Goal: Task Accomplishment & Management: Use online tool/utility

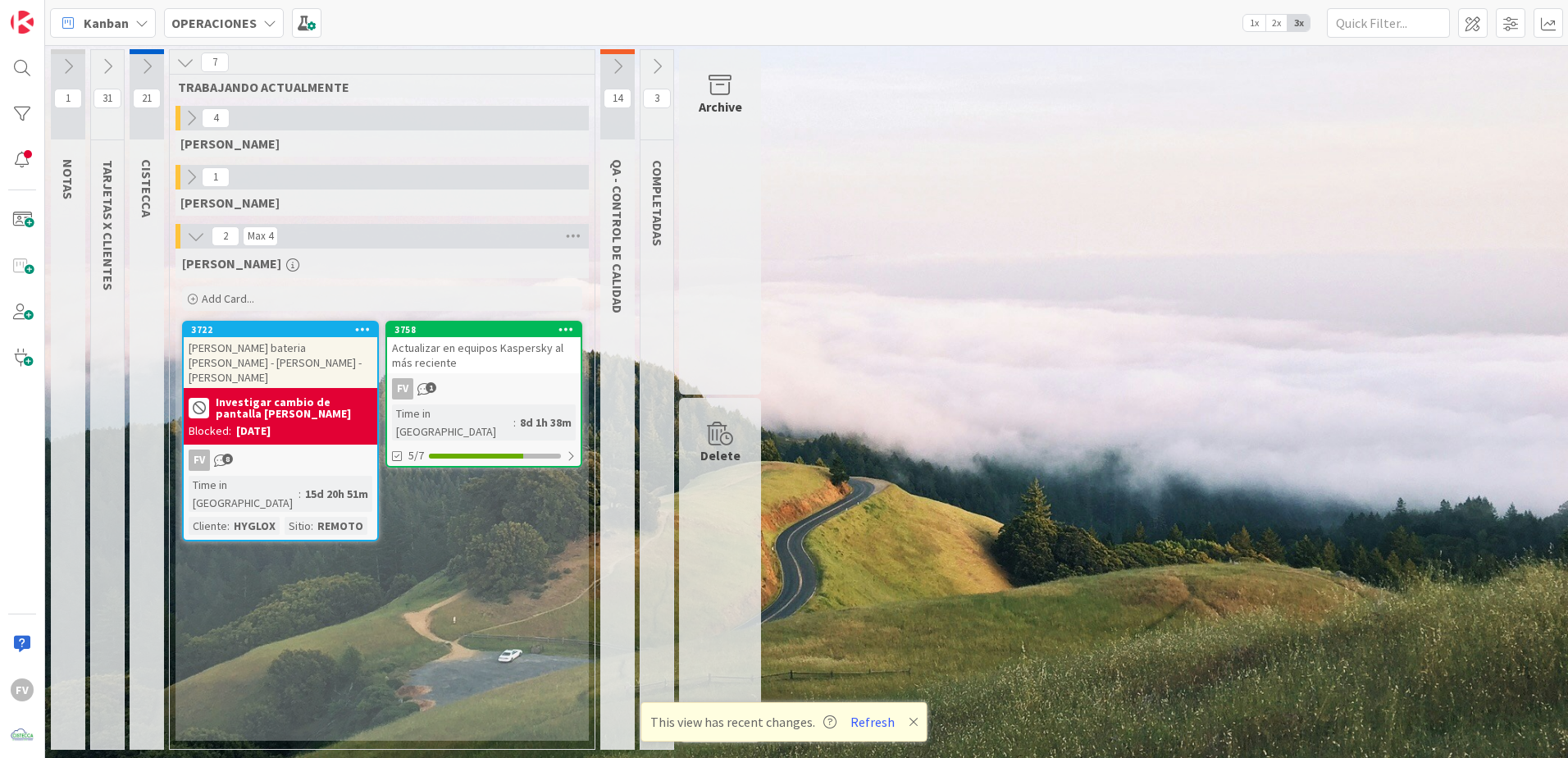
click at [271, 423] on div "17/09/2025" at bounding box center [253, 431] width 35 height 17
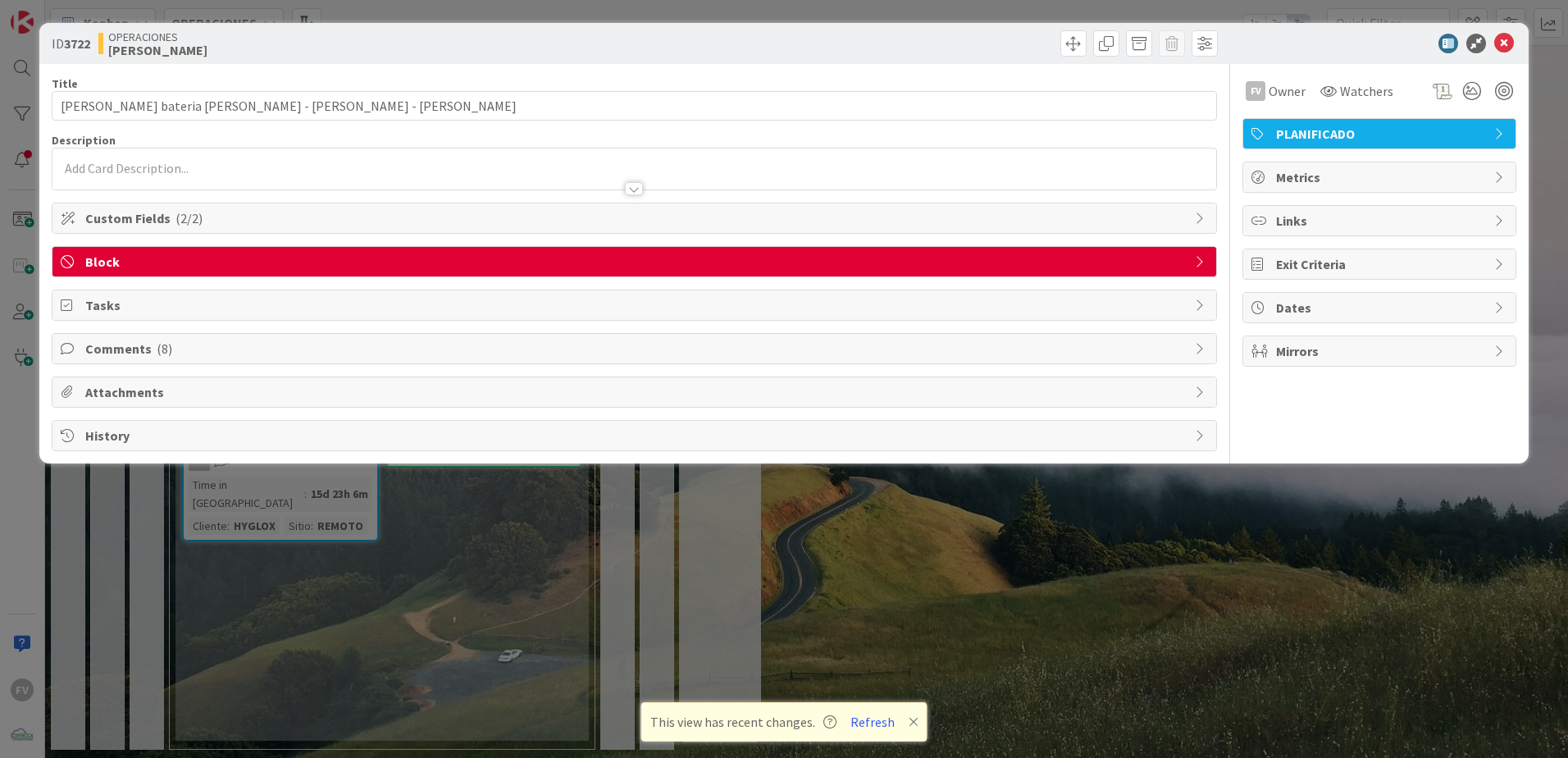
click at [313, 270] on span "Block" at bounding box center [636, 262] width 1101 height 20
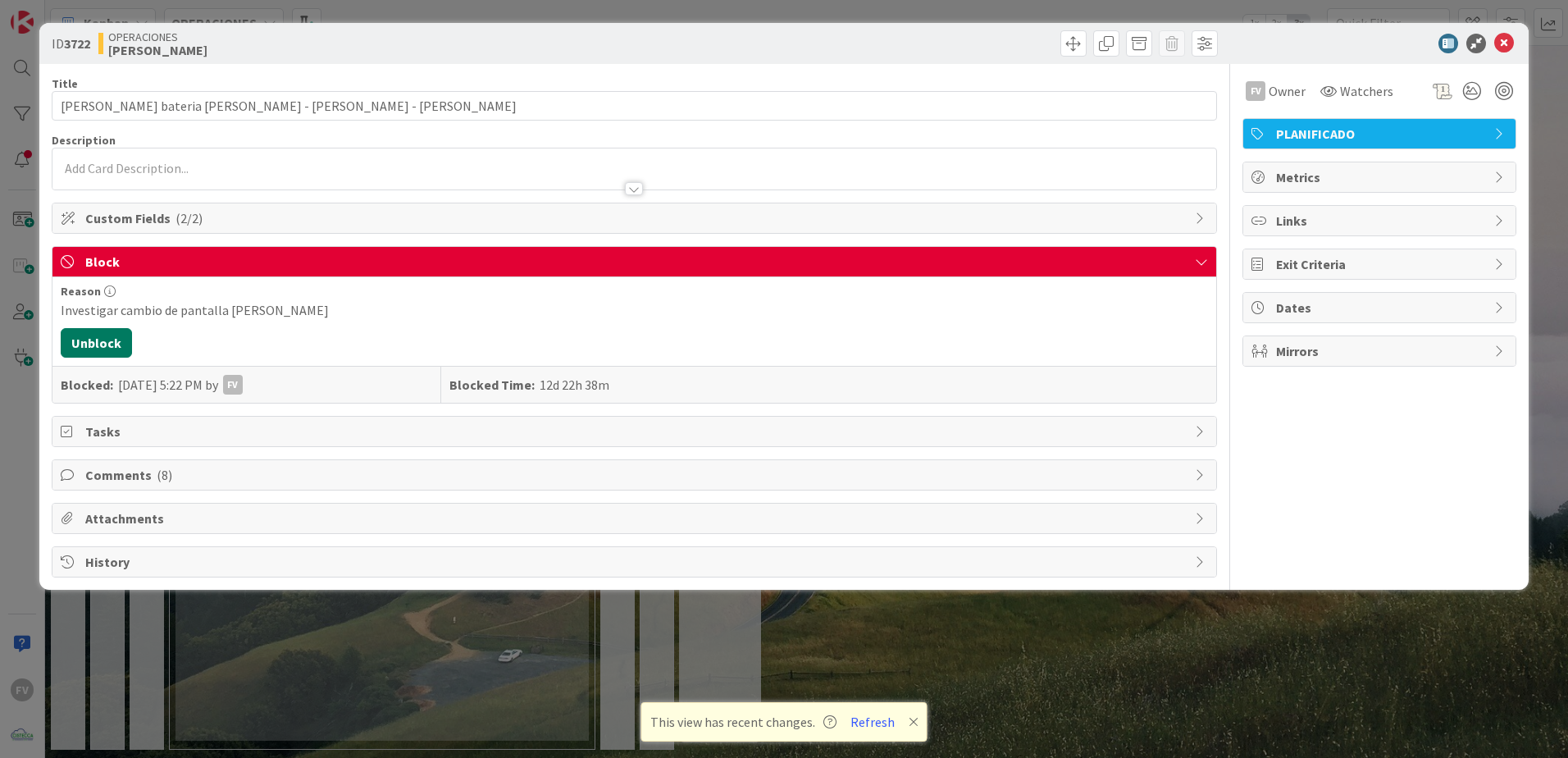
click at [108, 344] on button "Unblock" at bounding box center [96, 343] width 71 height 30
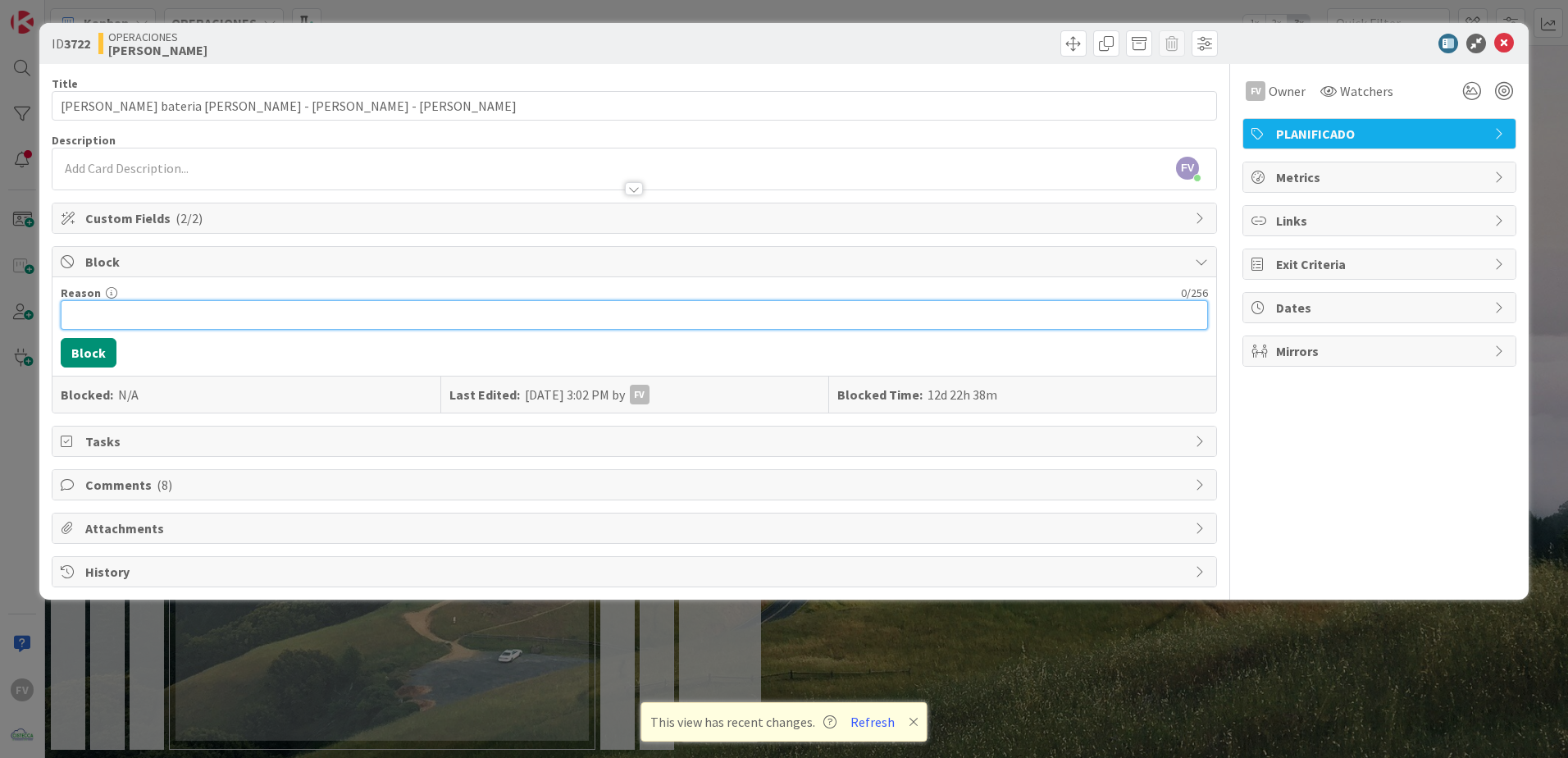
click at [87, 309] on input "Reason" at bounding box center [634, 315] width 1148 height 30
drag, startPoint x: 291, startPoint y: 320, endPoint x: 187, endPoint y: 323, distance: 104.0
click at [187, 323] on input "Investigar baterias y cambio de pantallas" at bounding box center [634, 315] width 1148 height 30
type input "Investigar baterias y enviar cotizacion de cambio de pantalla de [PERSON_NAME]"
click at [99, 361] on button "Block" at bounding box center [88, 353] width 56 height 30
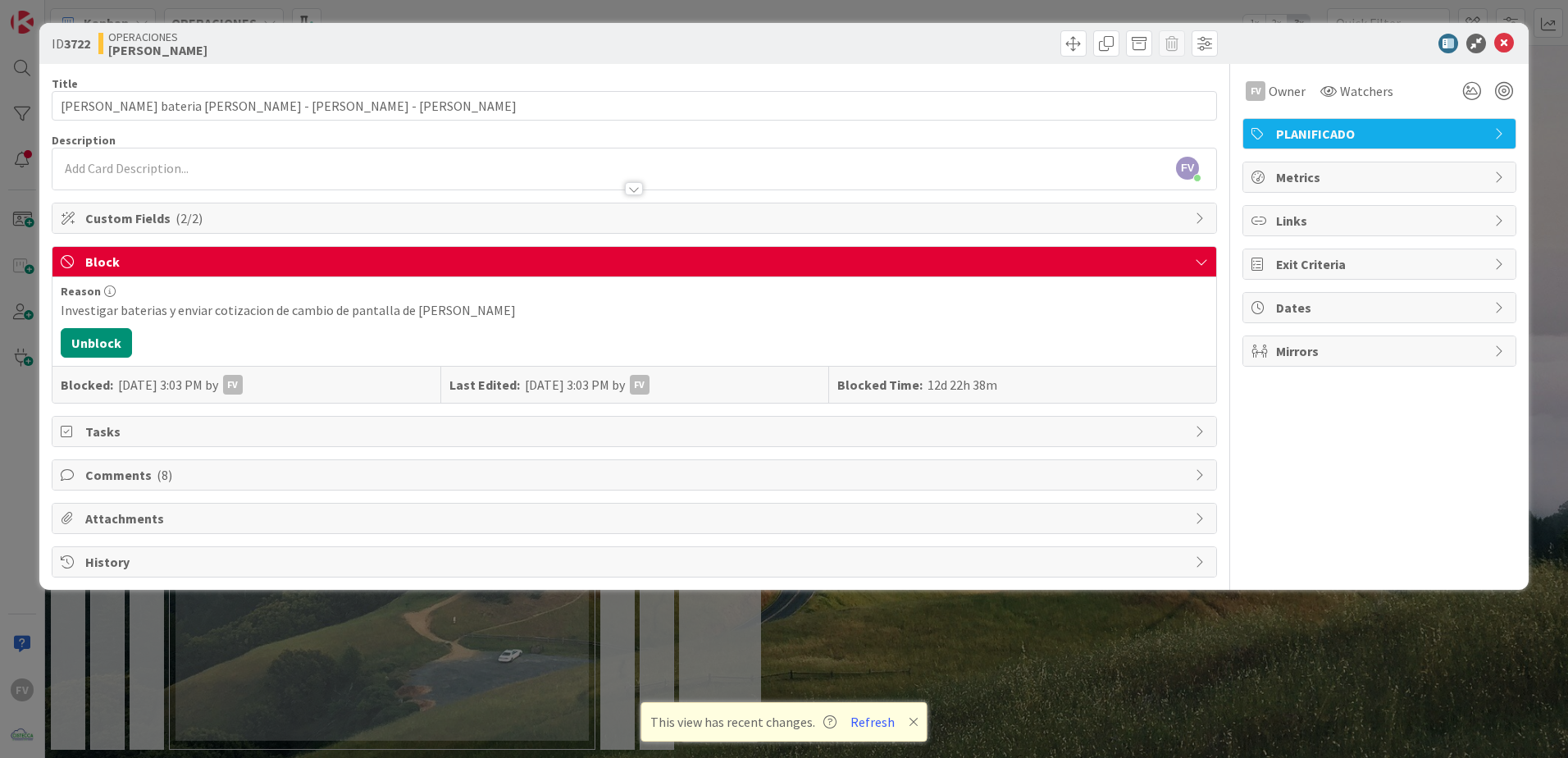
click at [657, 270] on span "Block" at bounding box center [636, 262] width 1101 height 20
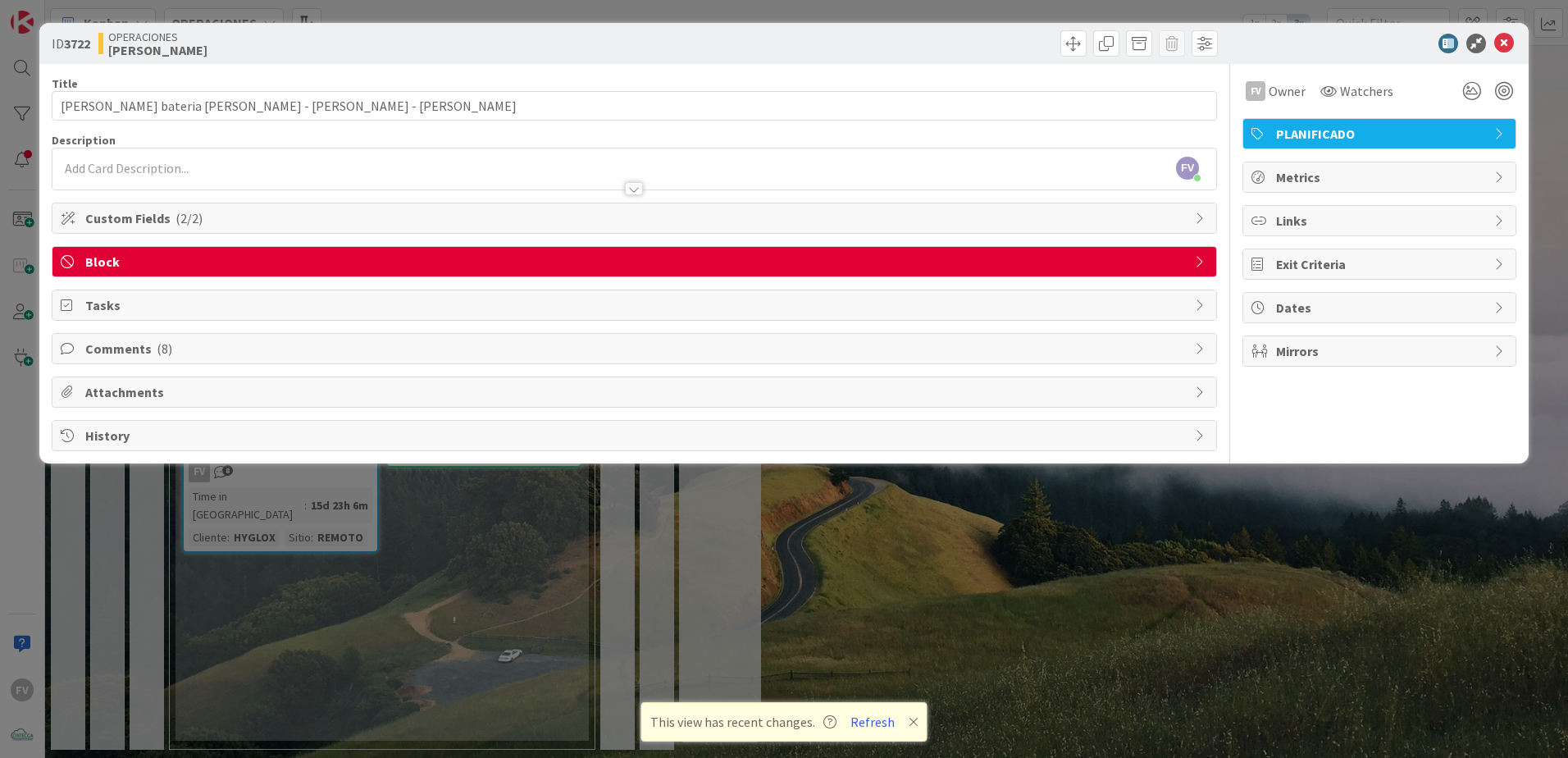
click at [203, 344] on span "Comments ( 8 )" at bounding box center [636, 348] width 1101 height 20
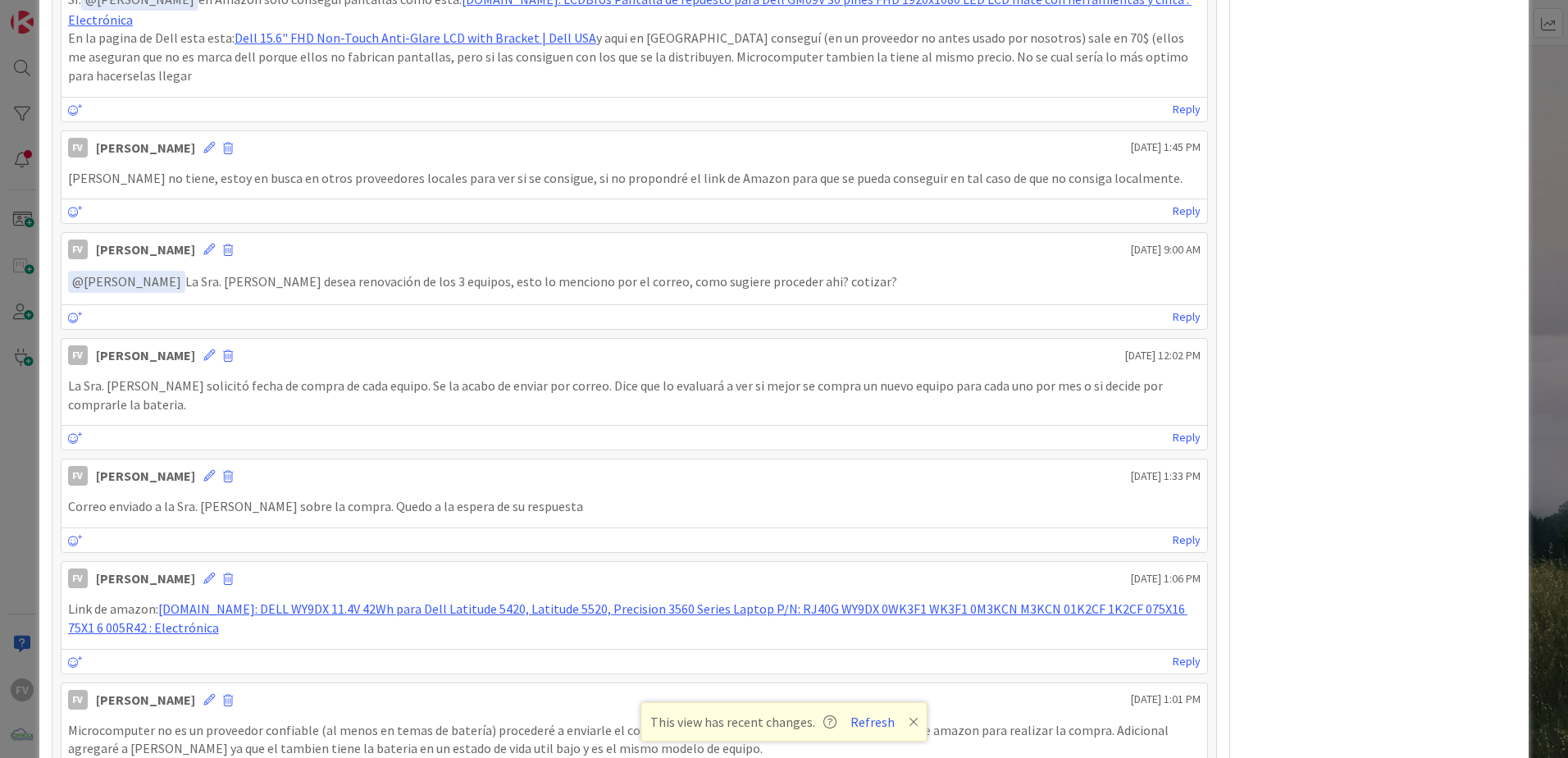
scroll to position [447, 0]
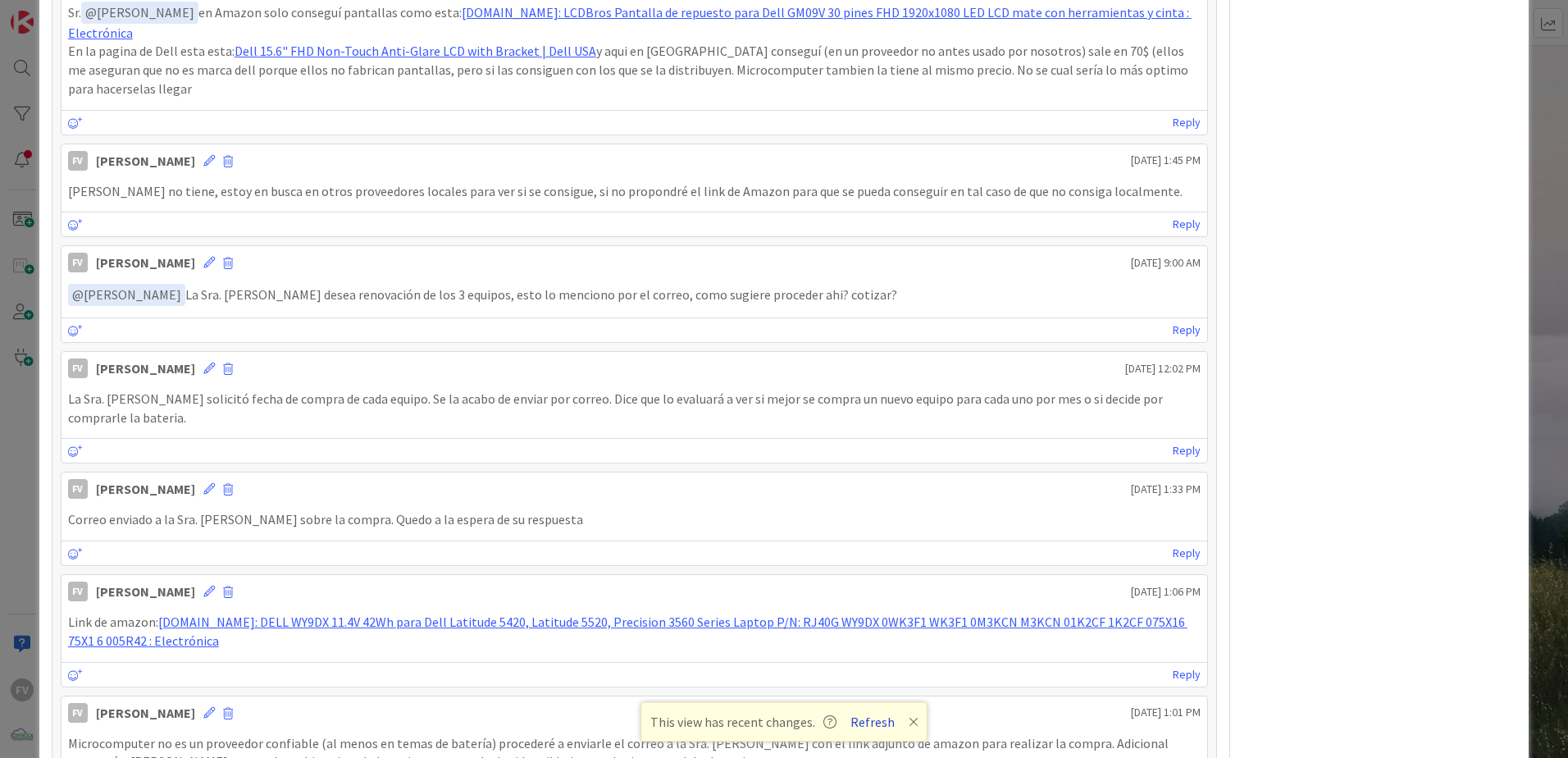
click at [874, 722] on button "Refresh" at bounding box center [873, 722] width 56 height 21
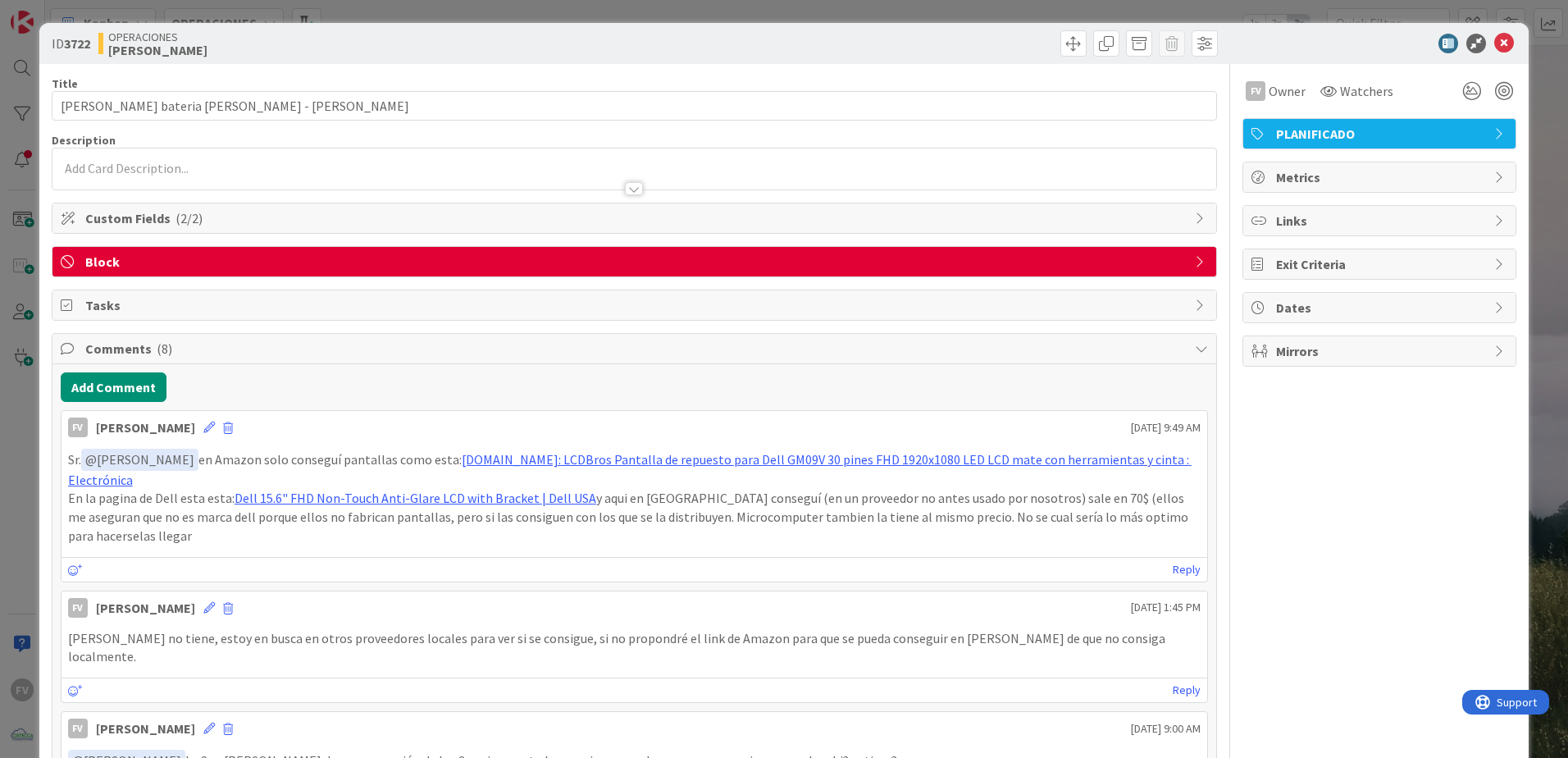
click at [21, 349] on div "ID 3722 OPERACIONES [PERSON_NAME] Title 45 / 128 Cotizacion bateria [PERSON_NAM…" at bounding box center [784, 379] width 1568 height 758
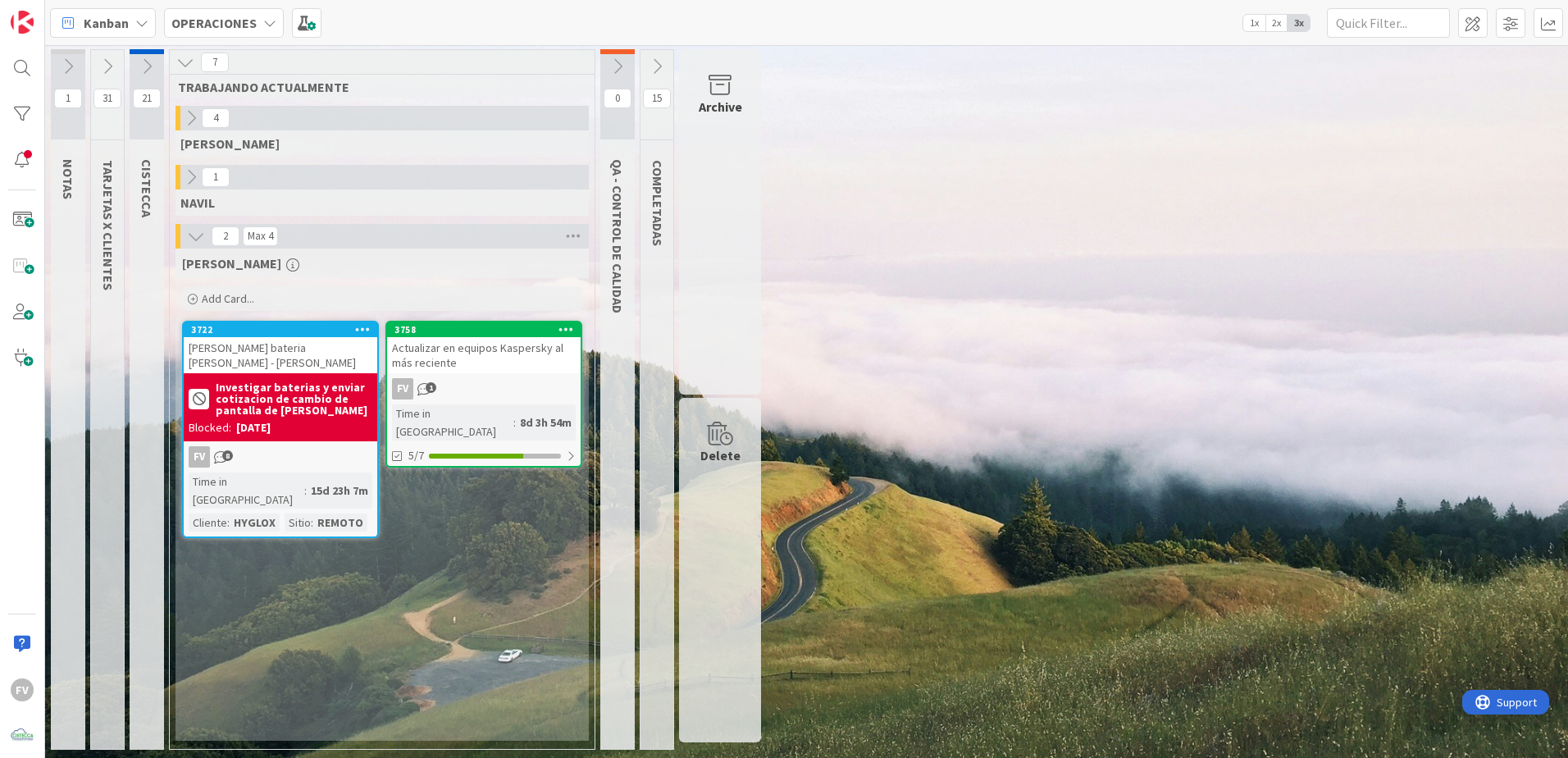
click at [148, 64] on icon at bounding box center [147, 67] width 18 height 18
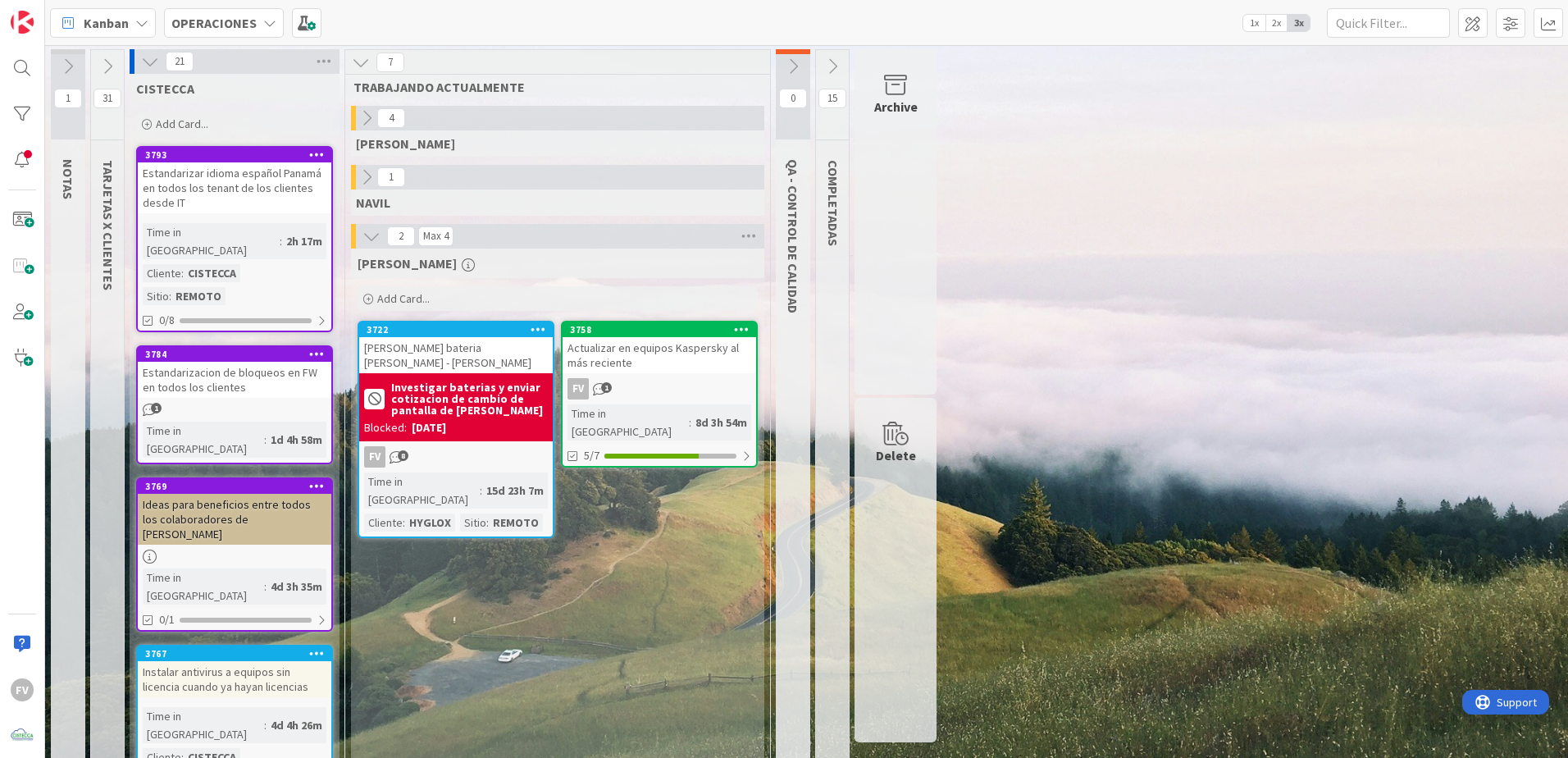
click at [145, 62] on icon at bounding box center [150, 62] width 18 height 18
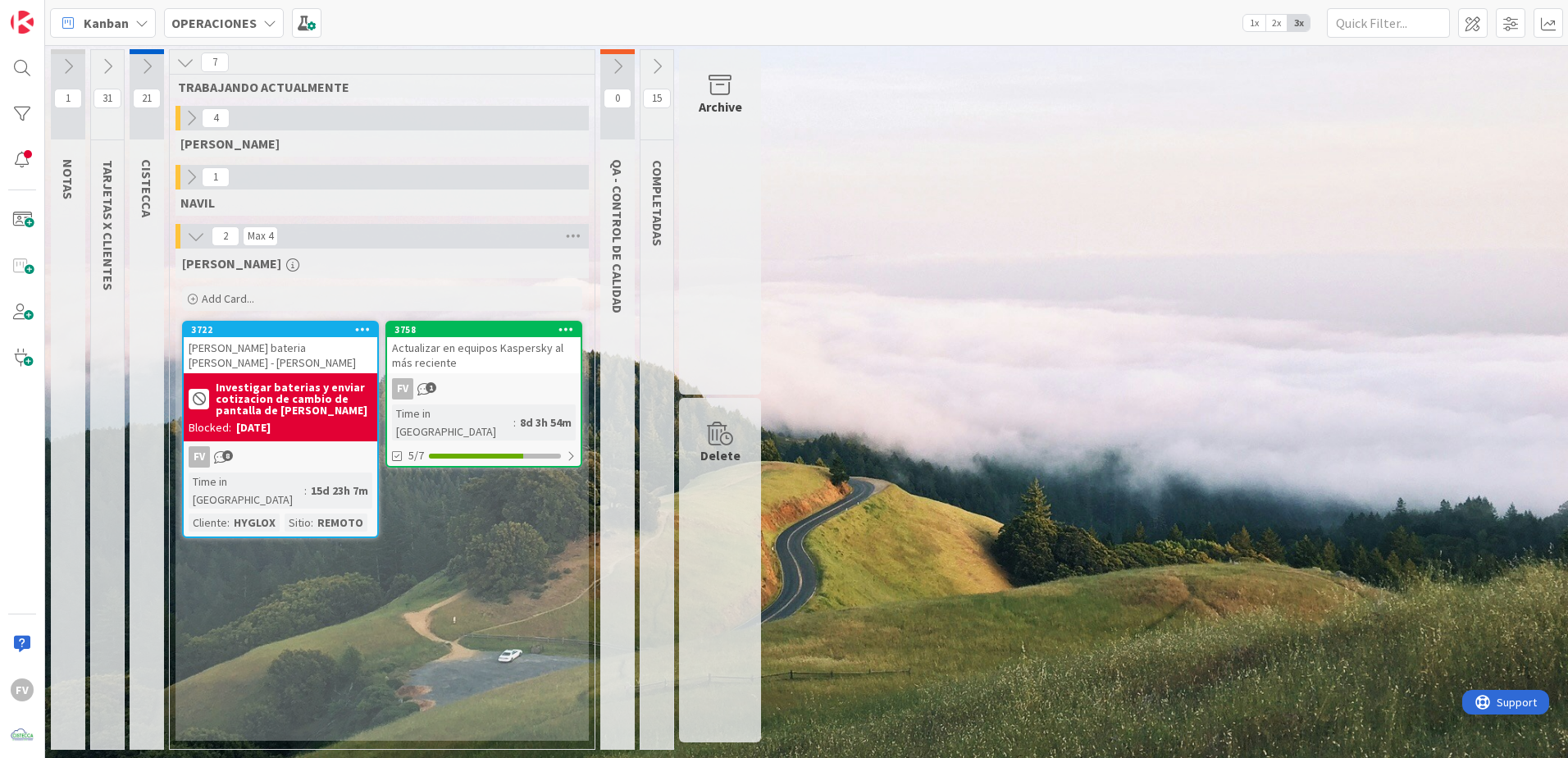
click at [1173, 315] on div "1 NOTAS 31 TARJETAS X CLIENTES 21 CISTECCA 7 TRABAJANDO ACTUALMENTE 4 [PERSON_N…" at bounding box center [807, 404] width 1516 height 708
click at [347, 547] on div "[PERSON_NAME] Add Card... 3758 Actualizar en equipos Kaspersky al más reciente …" at bounding box center [382, 495] width 414 height 492
click at [987, 722] on div "1 NOTAS 31 TARJETAS X CLIENTES 21 CISTECCA 7 TRABAJANDO ACTUALMENTE 4 [PERSON_N…" at bounding box center [807, 404] width 1516 height 708
click at [268, 369] on div "[PERSON_NAME] bateria [PERSON_NAME] - [PERSON_NAME]" at bounding box center [280, 355] width 193 height 36
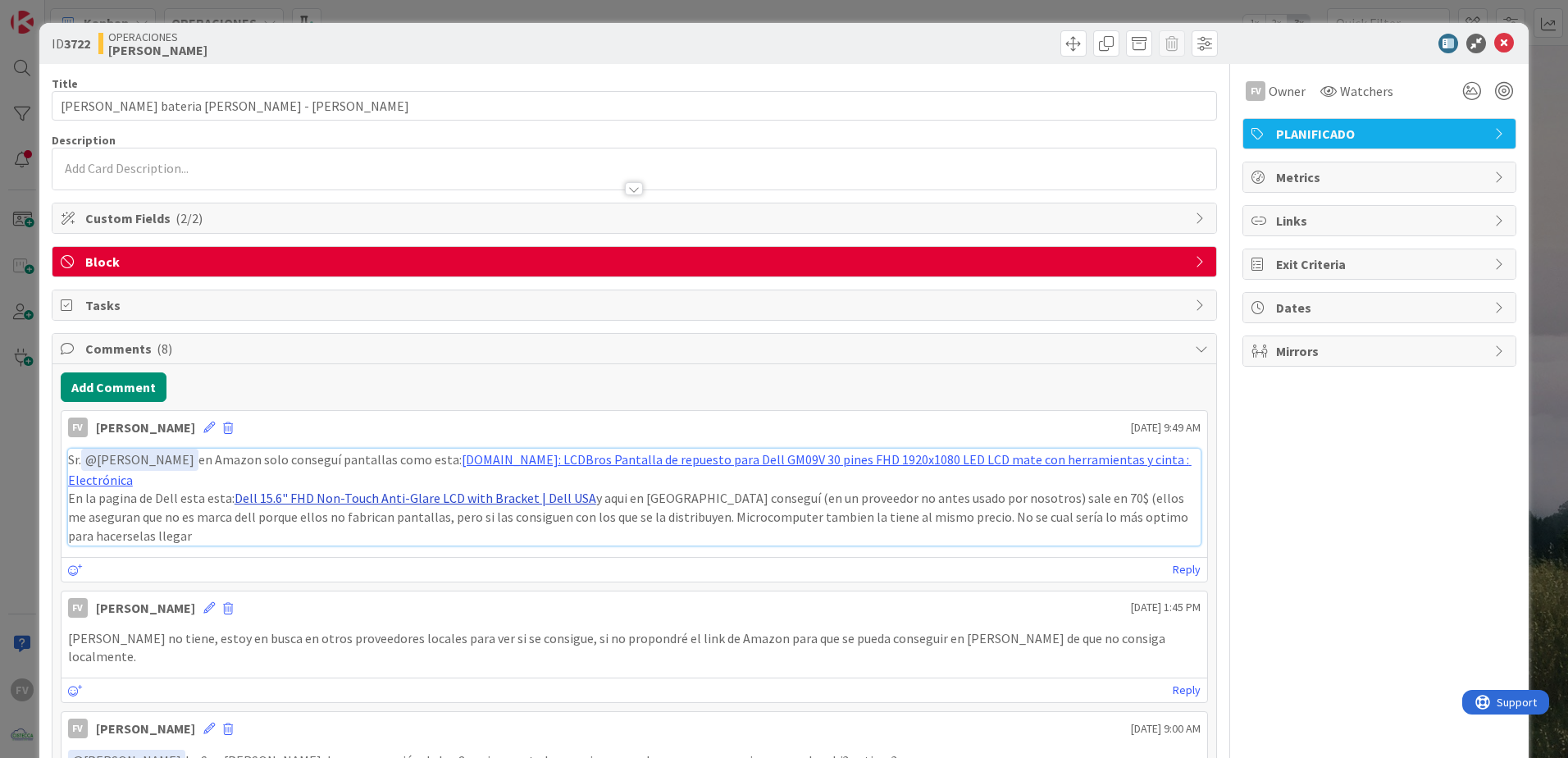
click at [560, 490] on link "Dell 15.6" FHD Non-Touch Anti-Glare LCD with Bracket | Dell USA" at bounding box center [415, 498] width 362 height 17
click at [1542, 124] on div "ID 3722 OPERACIONES [PERSON_NAME] Title 45 / 128 Cotizacion bateria [PERSON_NAM…" at bounding box center [784, 379] width 1568 height 758
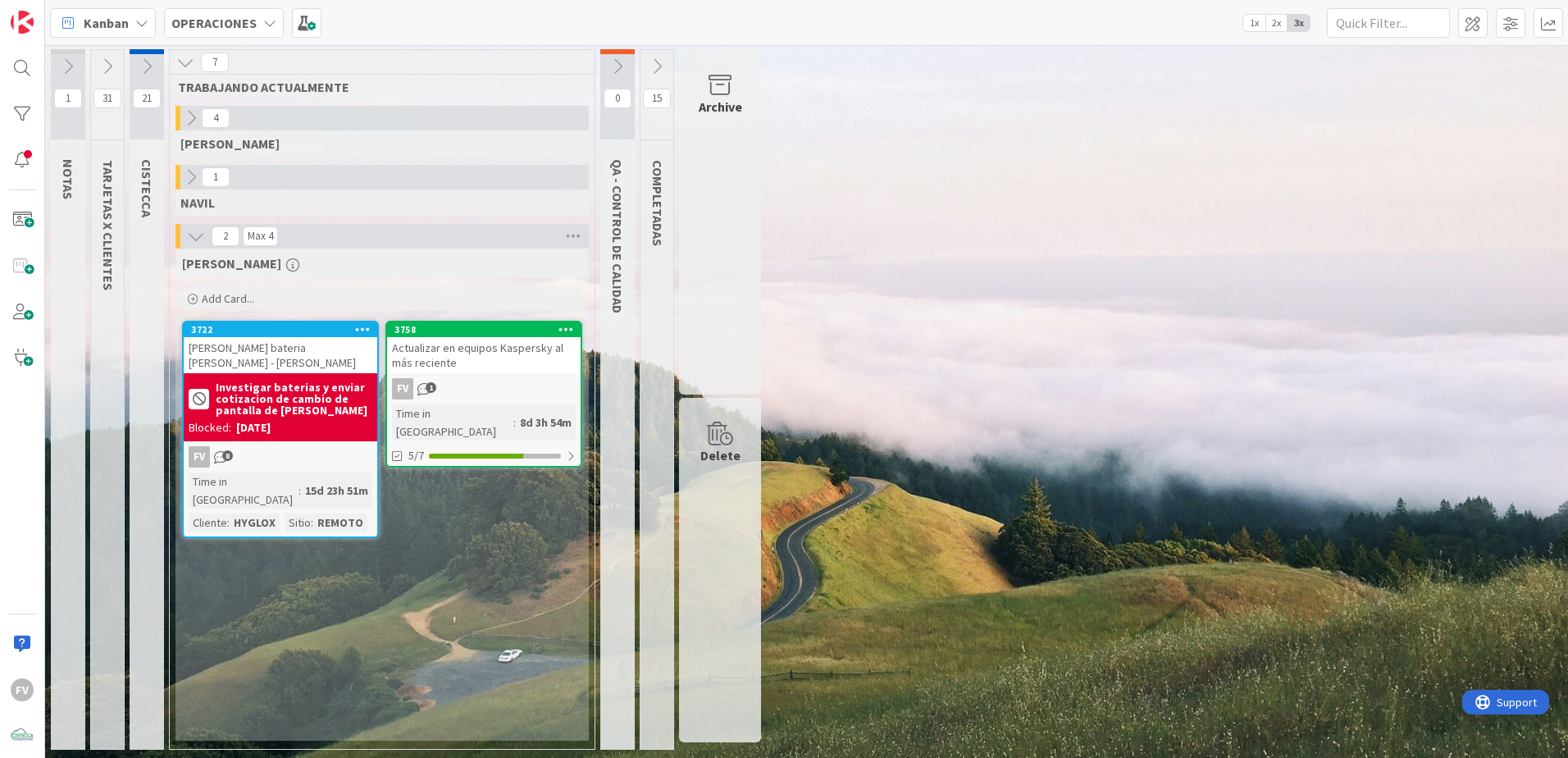
click at [483, 370] on div "Actualizar en equipos Kaspersky al más reciente" at bounding box center [484, 355] width 193 height 36
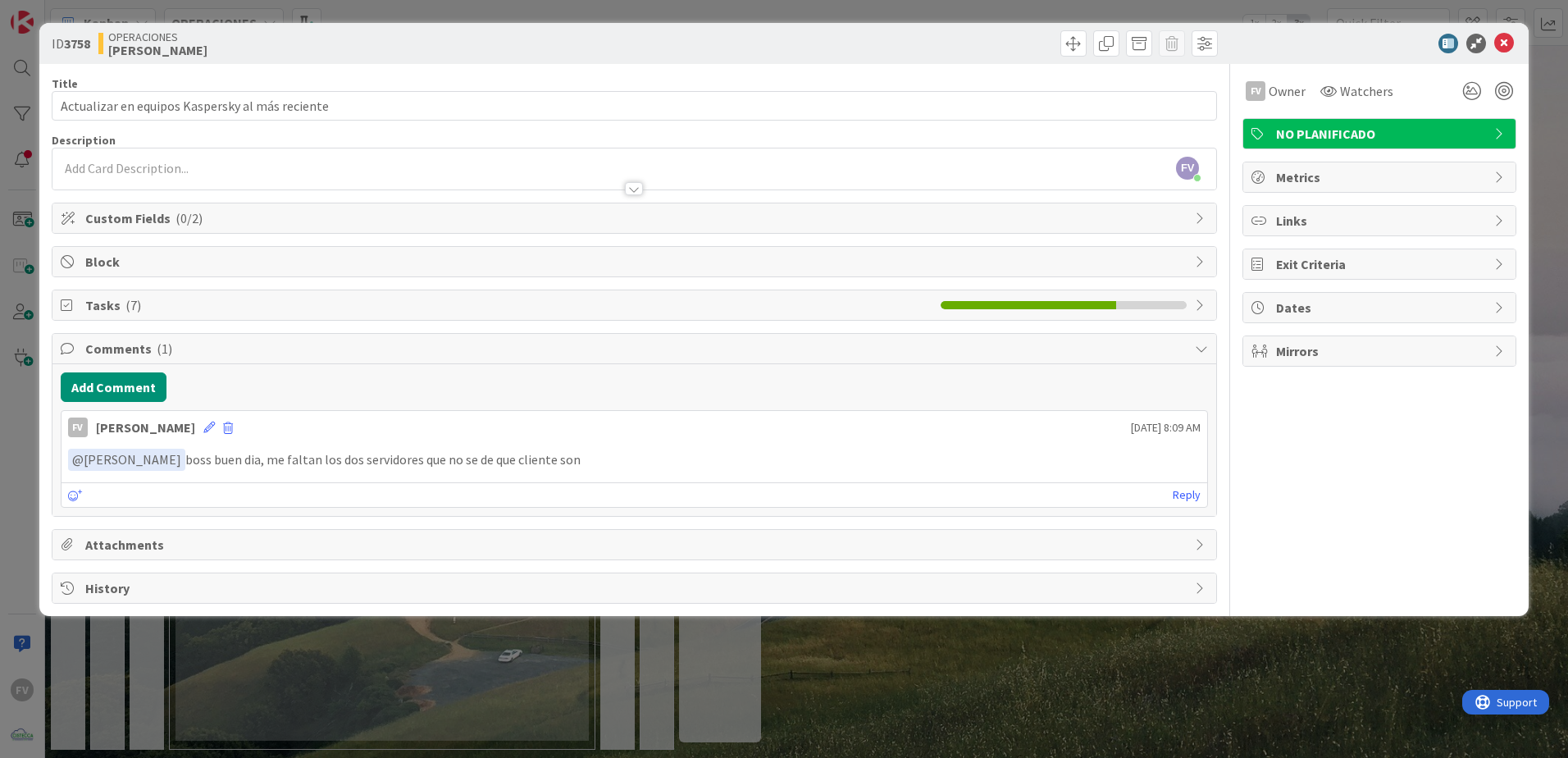
click at [351, 343] on span "Comments ( 1 )" at bounding box center [636, 348] width 1101 height 20
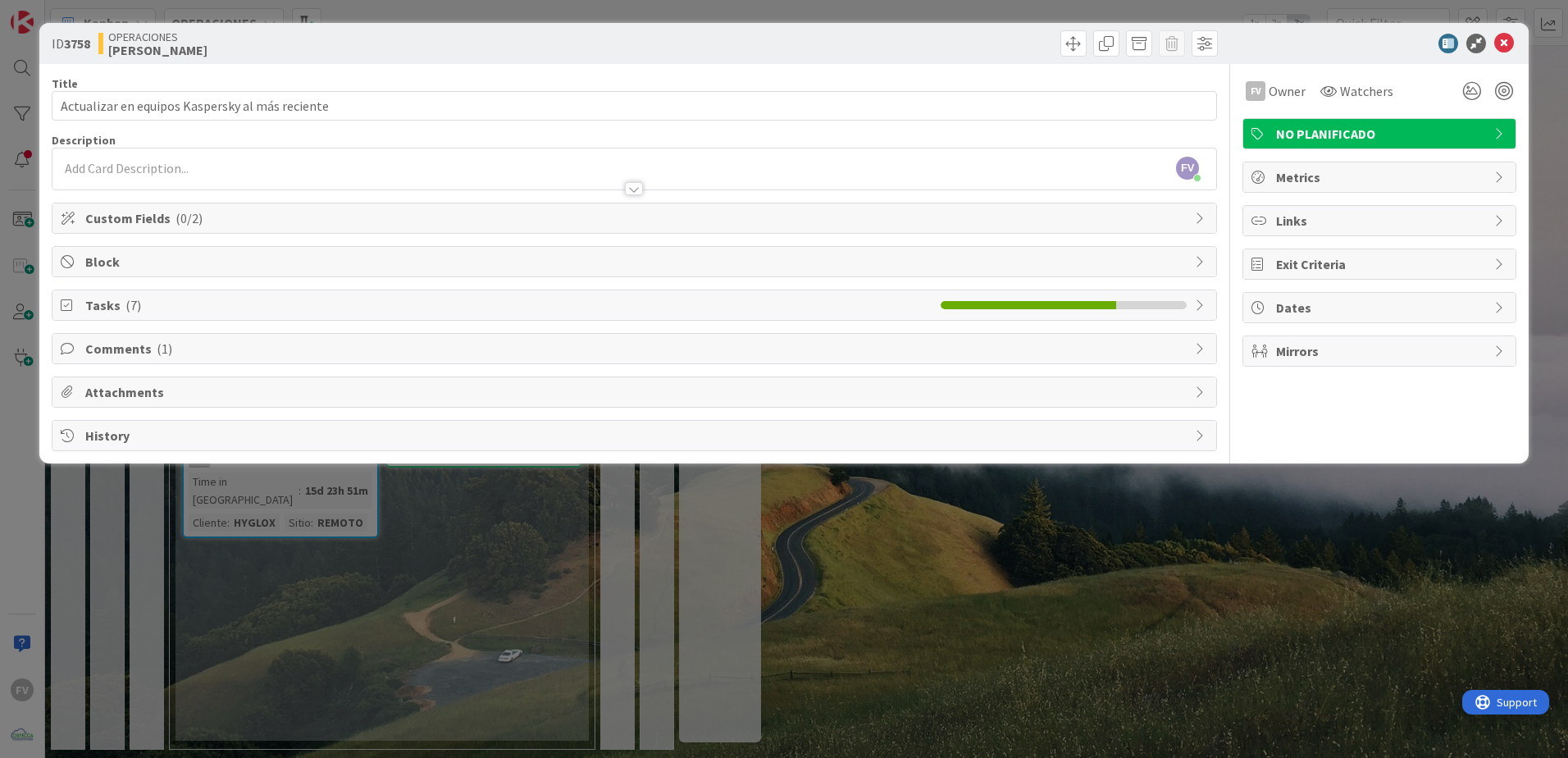
click at [345, 308] on span "Tasks ( 7 )" at bounding box center [509, 306] width 847 height 20
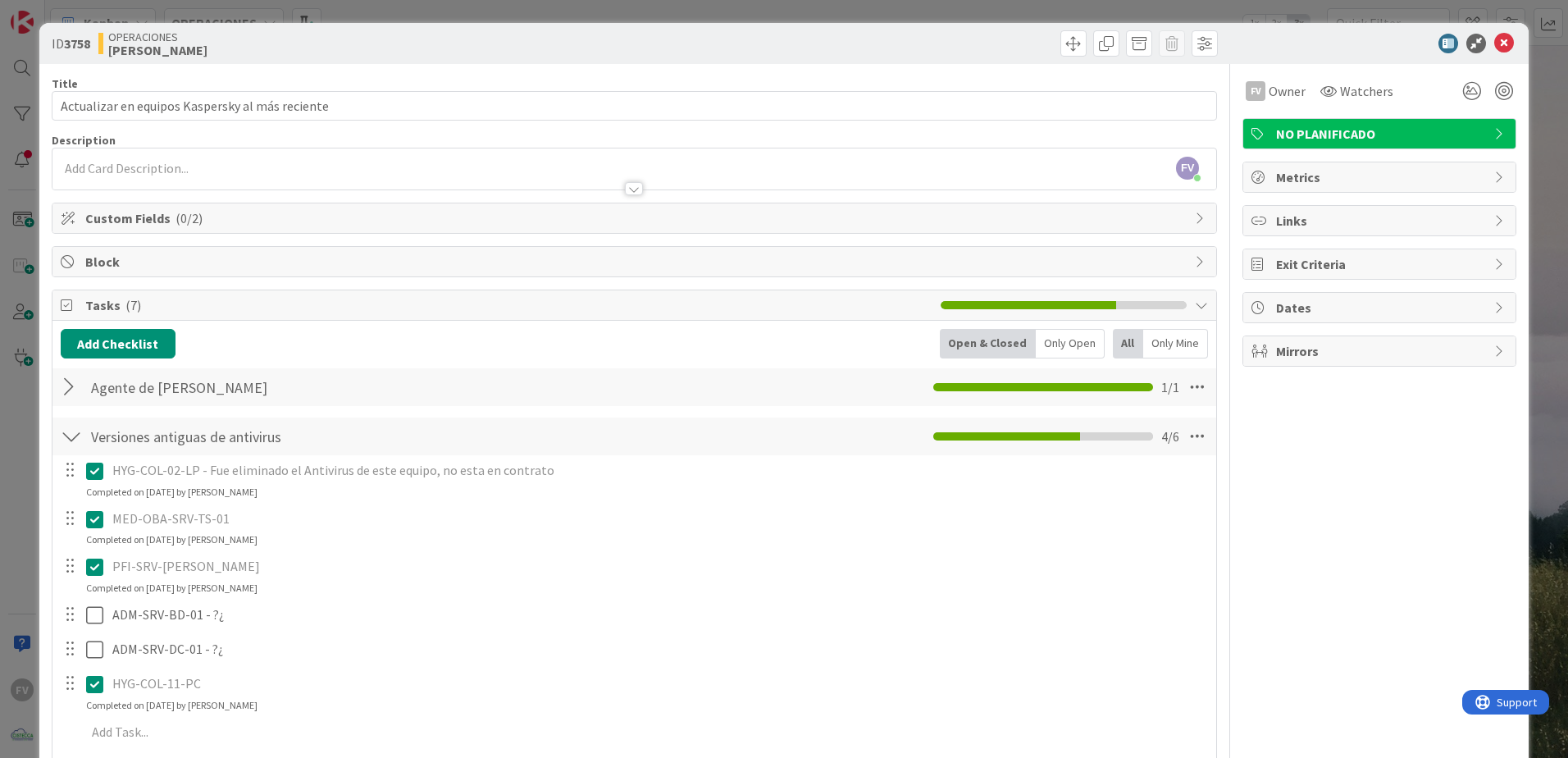
click at [0, 462] on html "FV Kanban OPERACIONES 1x 2x 3x 1 NOTAS 31 TARJETAS X CLIENTES 21 CISTECCA 7 TRA…" at bounding box center [784, 379] width 1568 height 758
click at [30, 430] on div "ID 3758 OPERACIONES [PERSON_NAME] Title 47 / 128 Actualizar en equipos Kaspersk…" at bounding box center [784, 379] width 1568 height 758
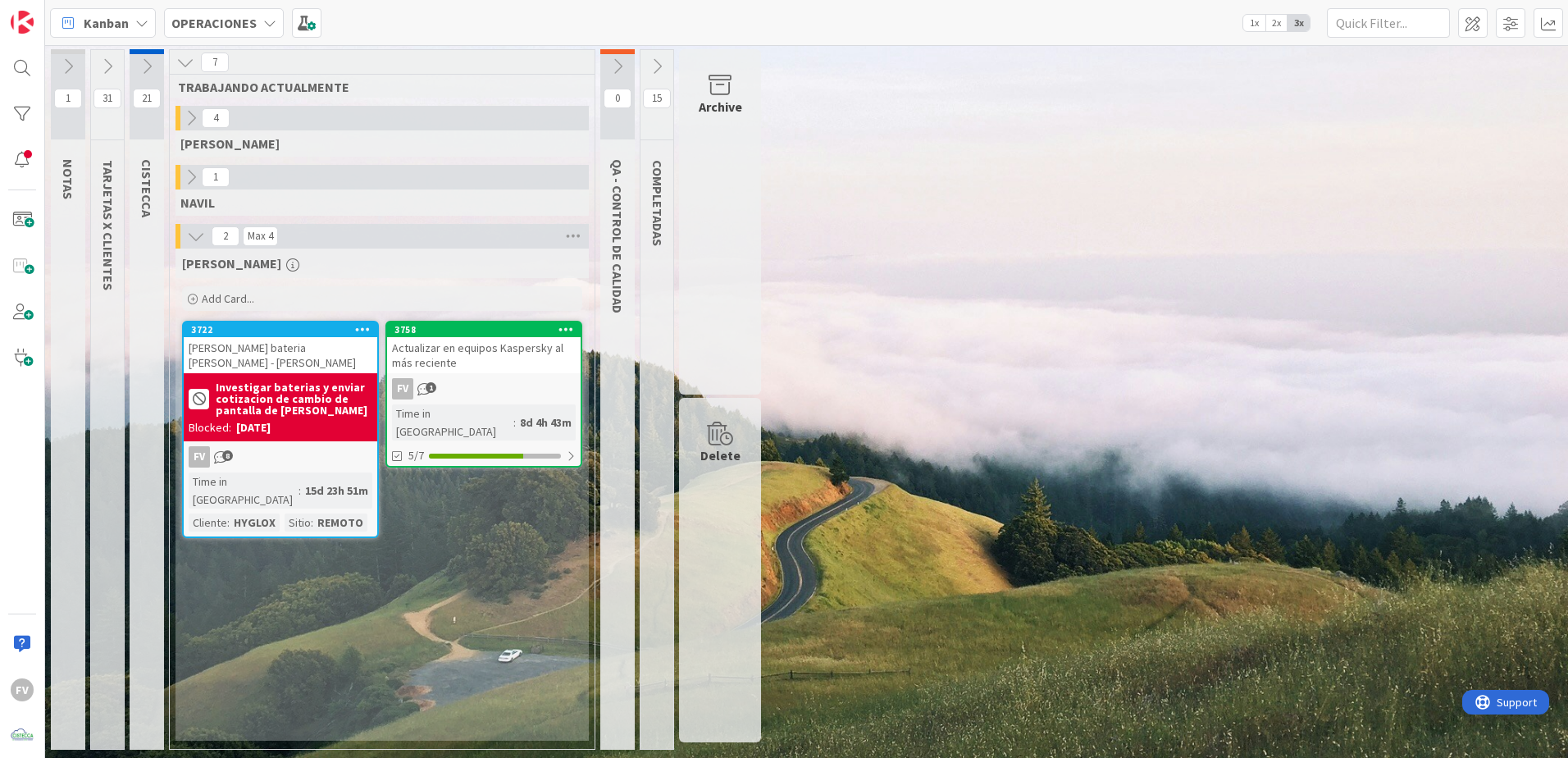
click at [473, 351] on div "Actualizar en equipos Kaspersky al más reciente" at bounding box center [484, 355] width 193 height 36
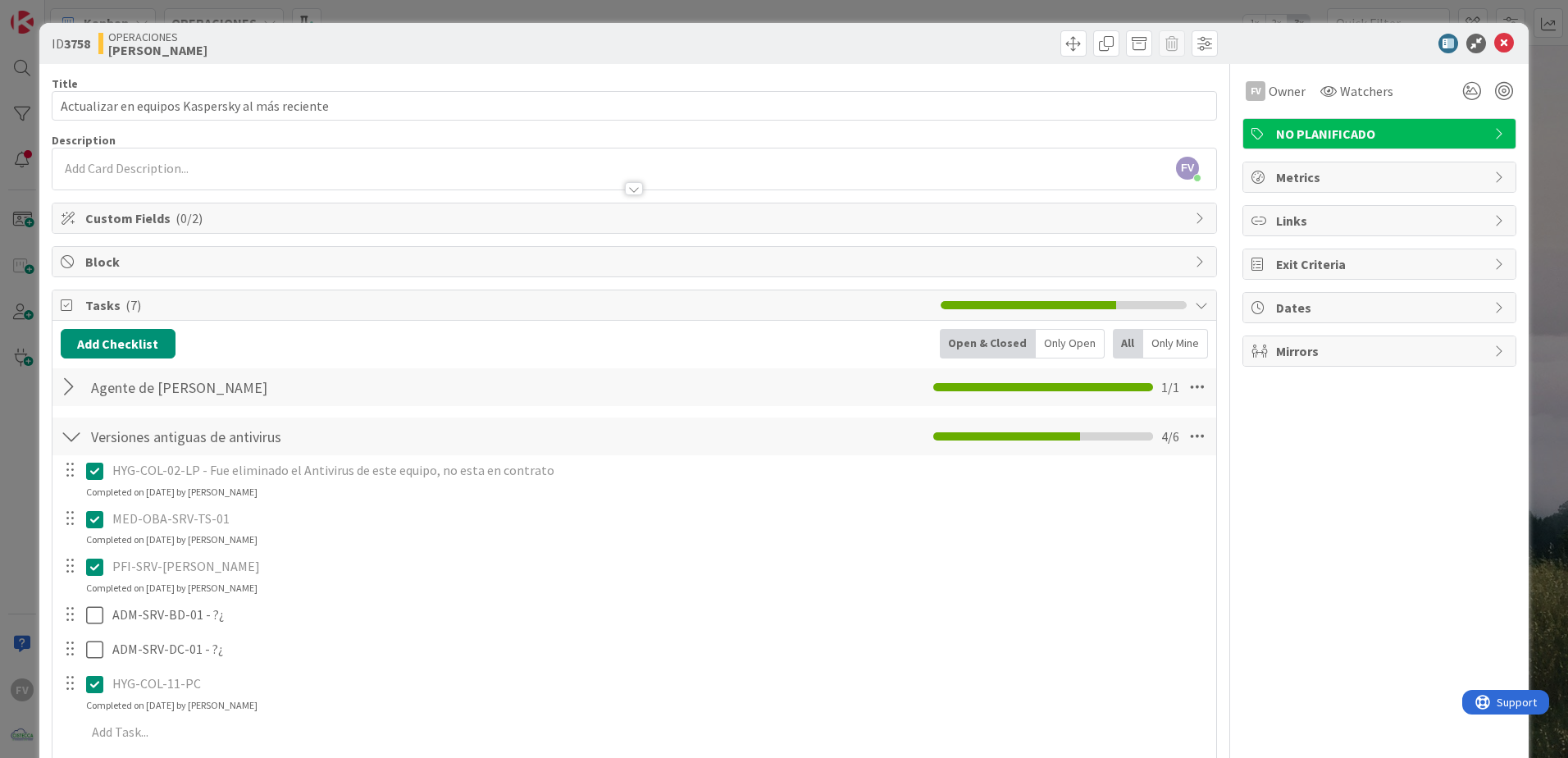
click at [1319, 593] on div "FV Owner Watchers NO PLANIFICADO Metrics Links Exit Criteria Dates Mirrors" at bounding box center [1380, 478] width 274 height 830
click at [78, 438] on div at bounding box center [71, 437] width 21 height 30
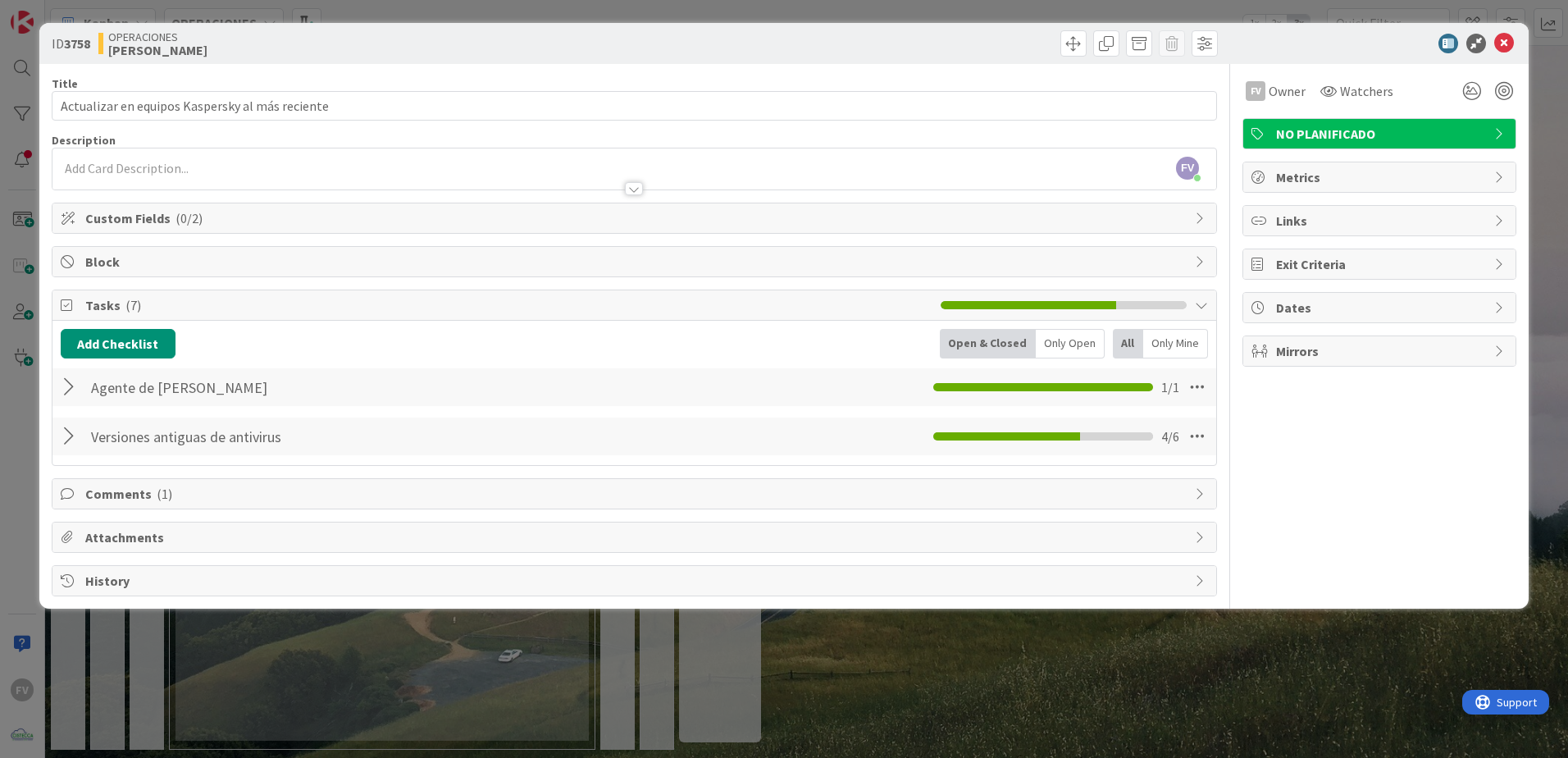
click at [21, 349] on div "ID 3758 OPERACIONES [PERSON_NAME] Title 47 / 128 Actualizar en equipos Kaspersk…" at bounding box center [784, 379] width 1568 height 758
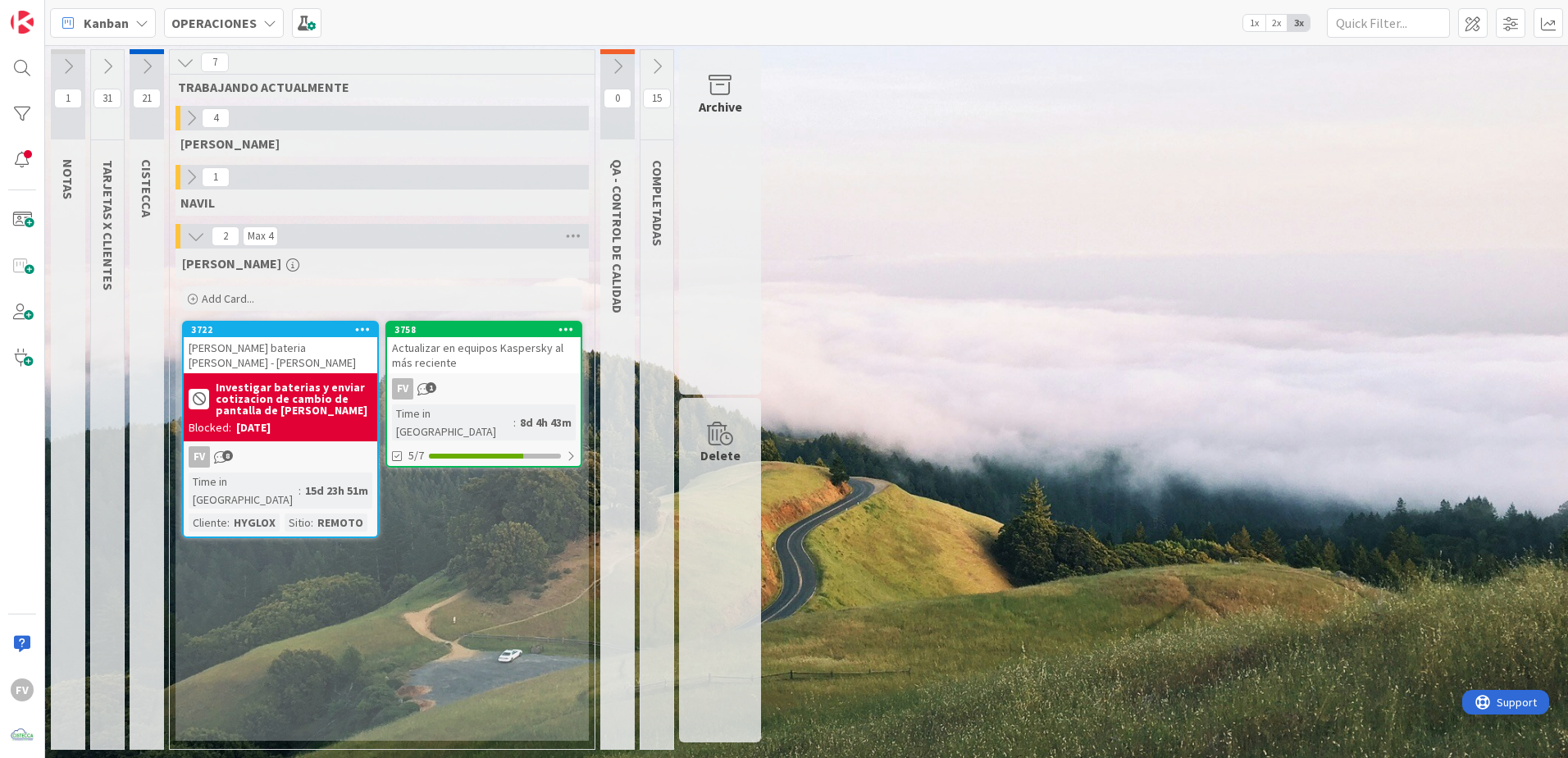
click at [614, 74] on icon at bounding box center [618, 67] width 18 height 18
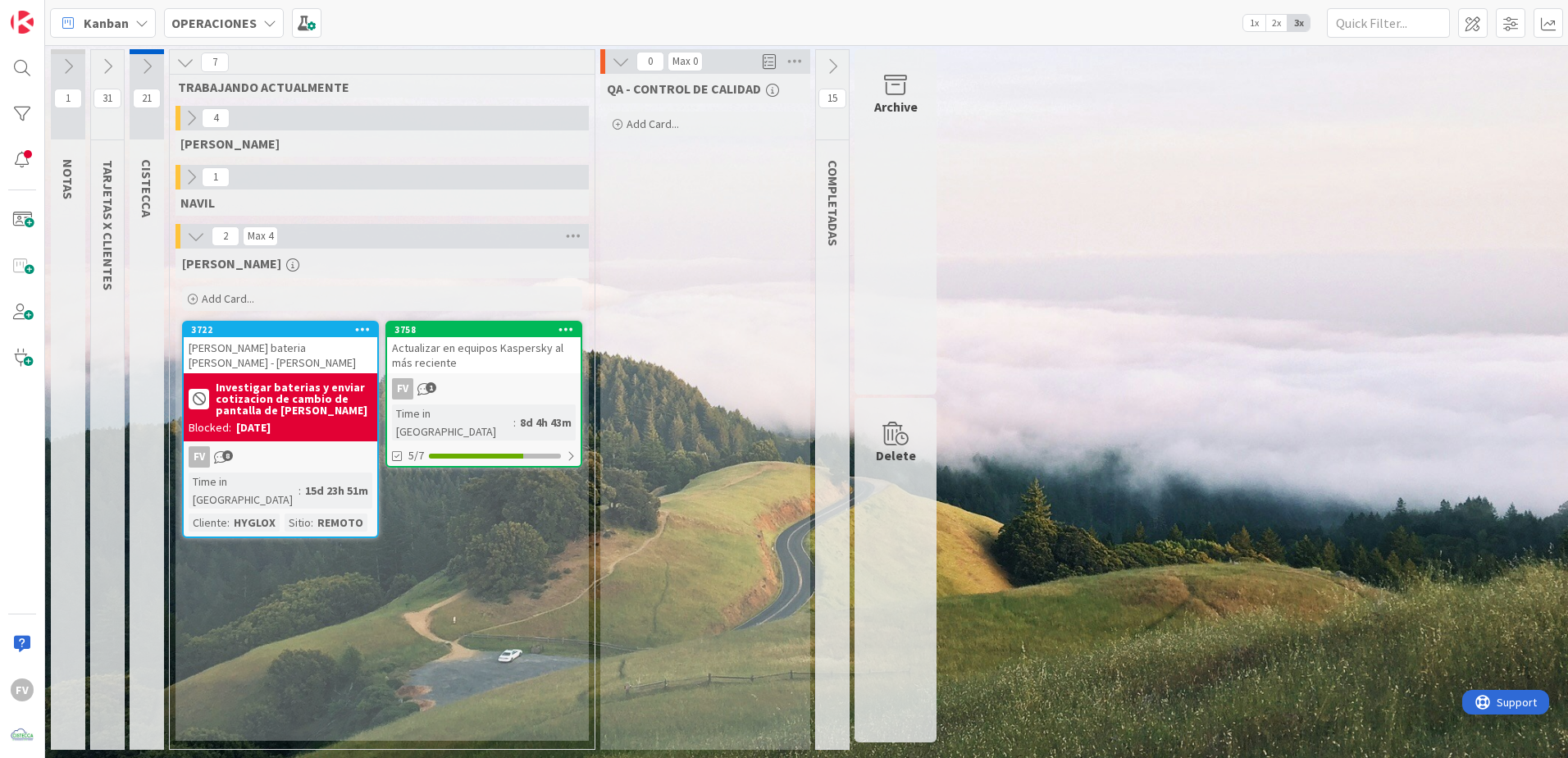
click at [617, 60] on icon at bounding box center [621, 62] width 18 height 18
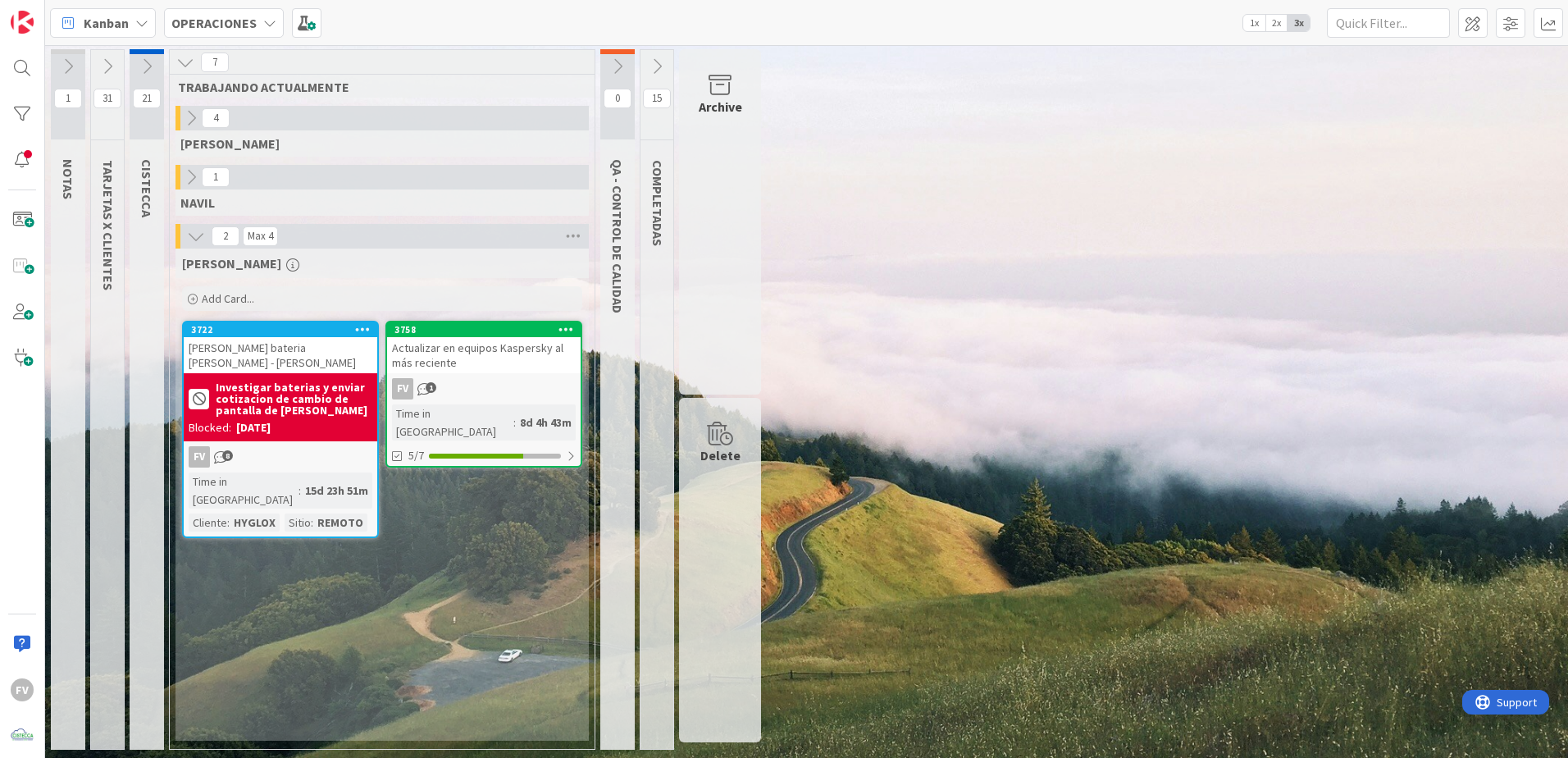
click at [644, 64] on button at bounding box center [657, 67] width 33 height 25
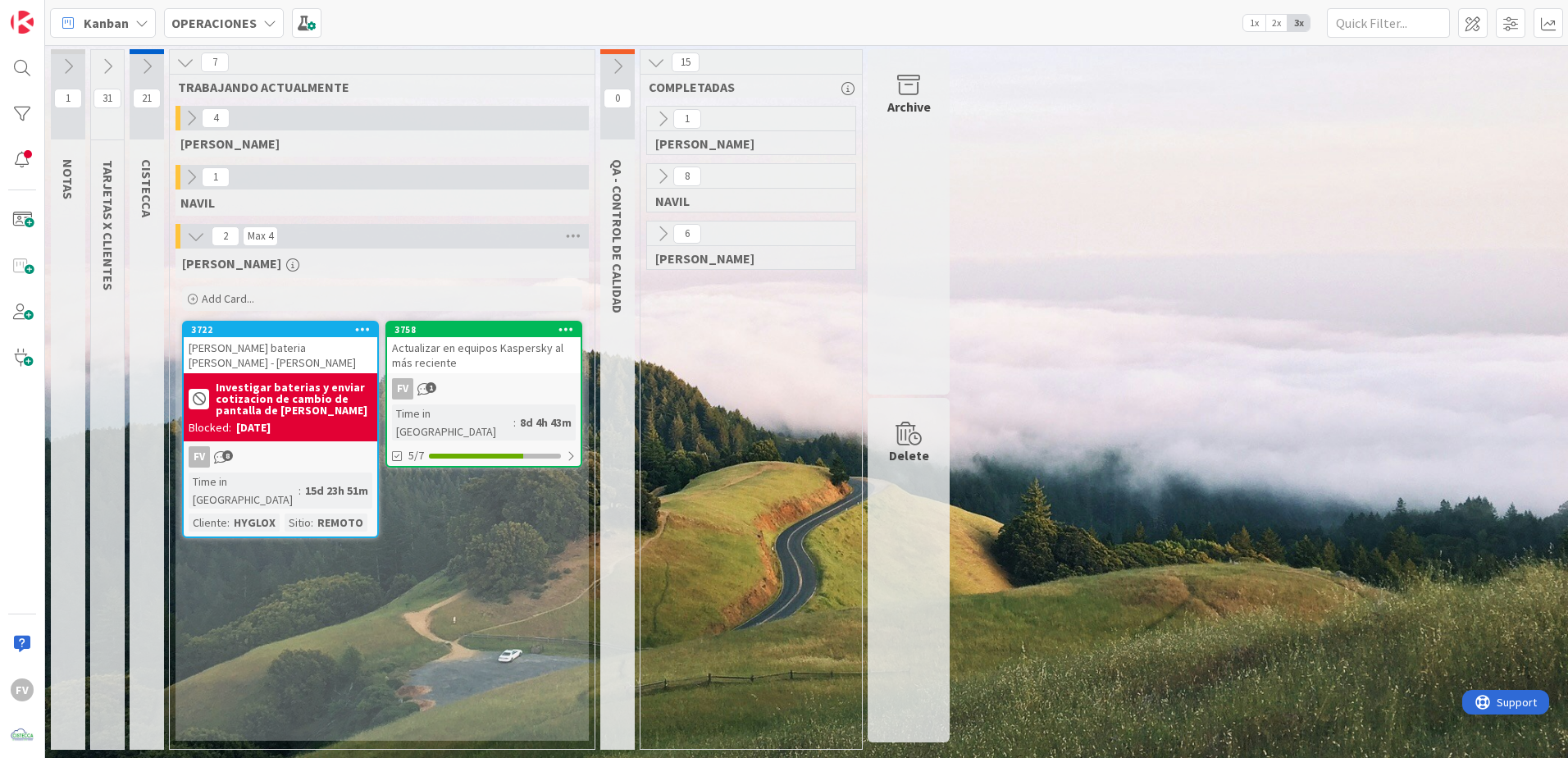
click at [666, 64] on icon at bounding box center [656, 63] width 18 height 18
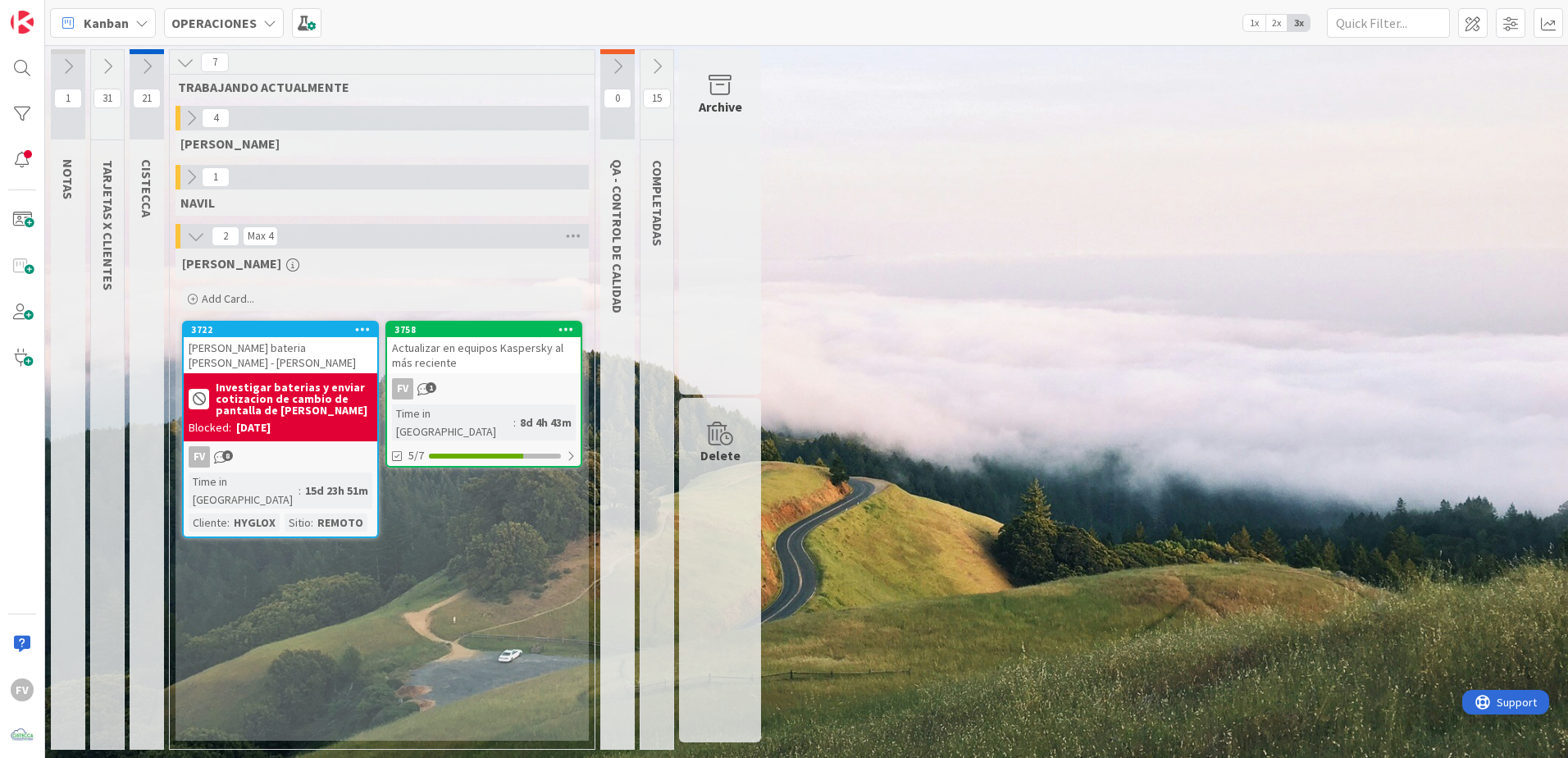
click at [101, 70] on icon at bounding box center [107, 67] width 18 height 18
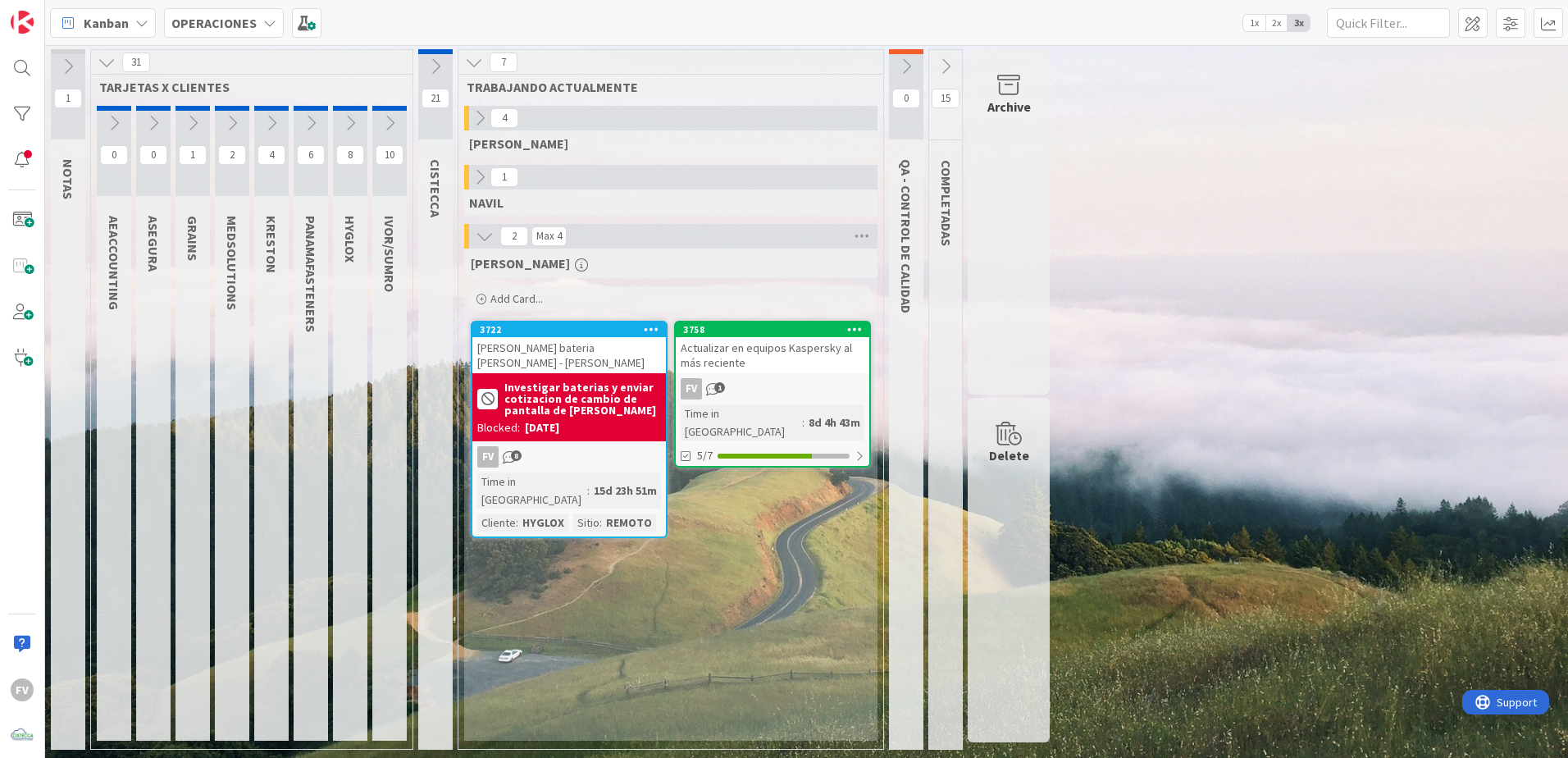
click at [348, 113] on button at bounding box center [350, 123] width 35 height 25
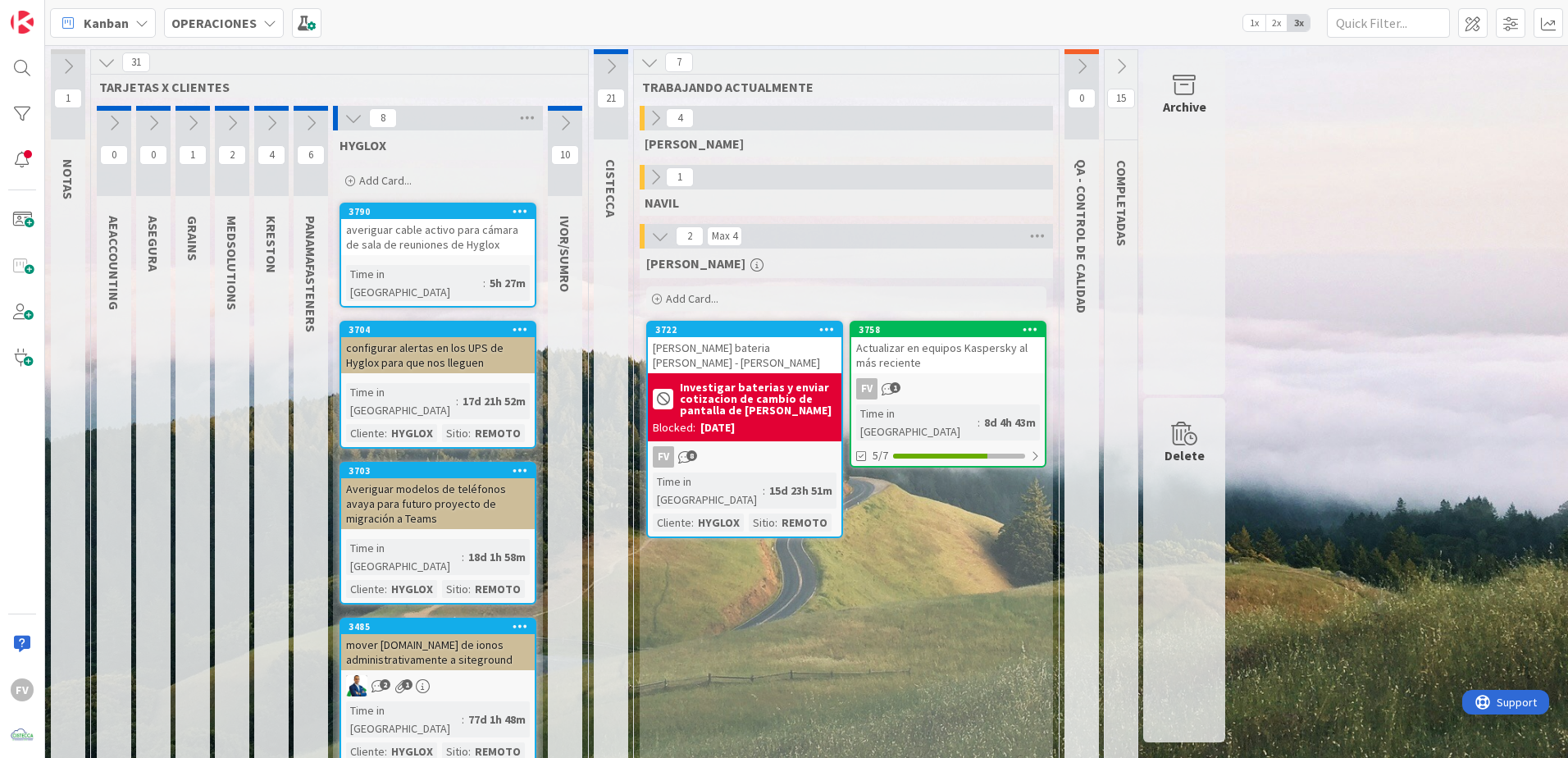
click at [348, 115] on icon at bounding box center [353, 118] width 18 height 18
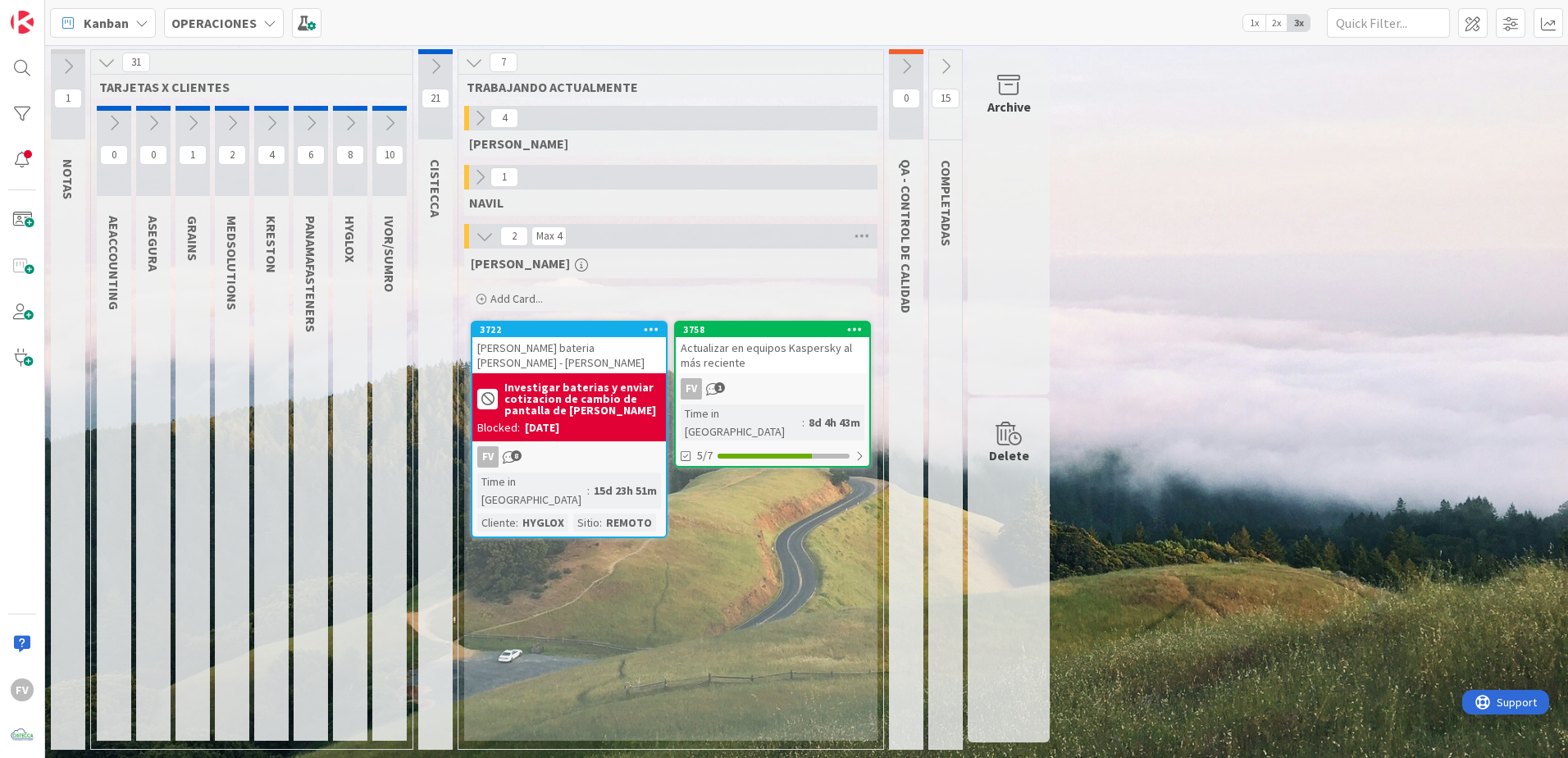
click at [378, 113] on button at bounding box center [390, 123] width 35 height 25
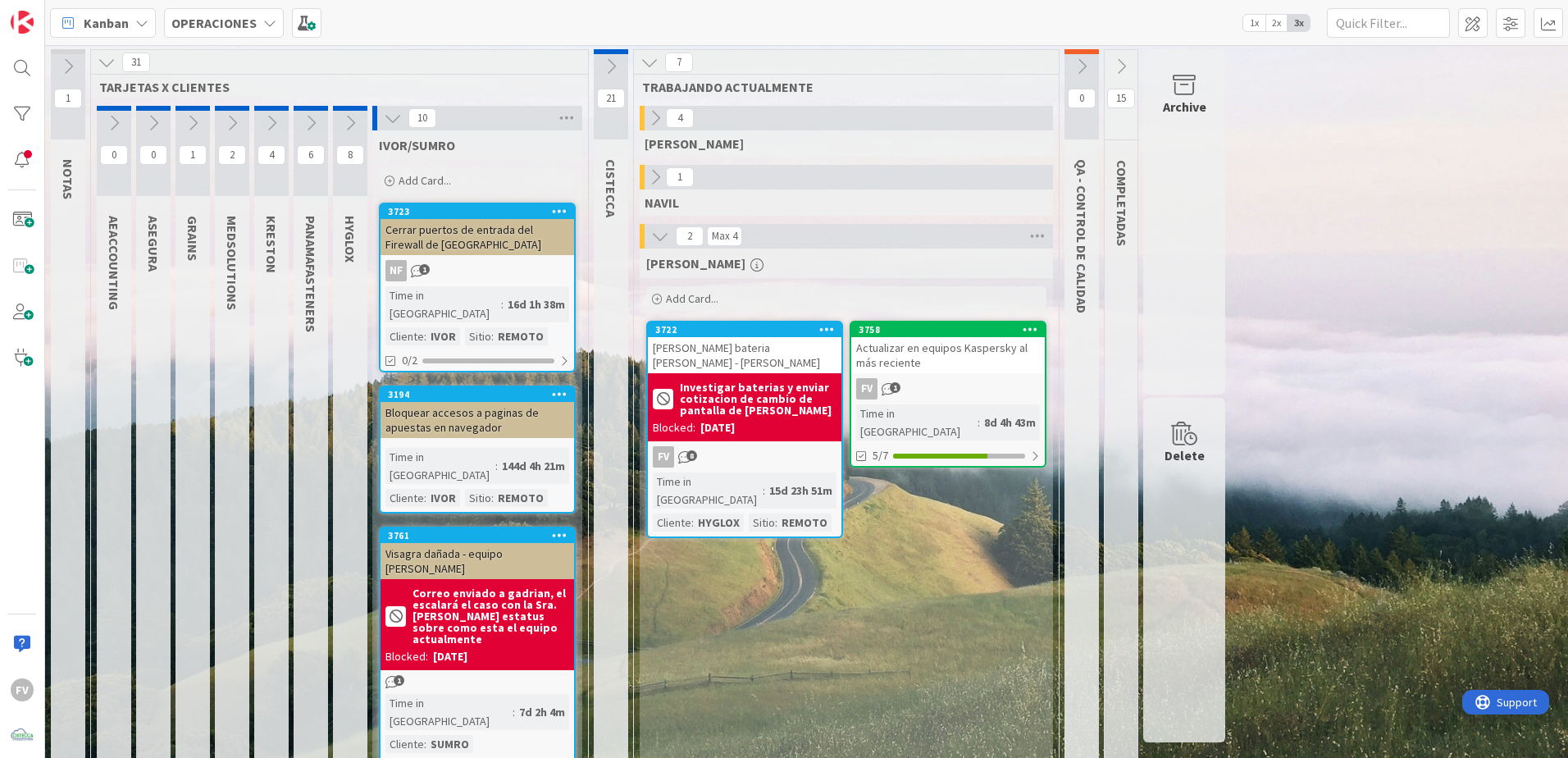
click at [399, 127] on button at bounding box center [393, 118] width 21 height 21
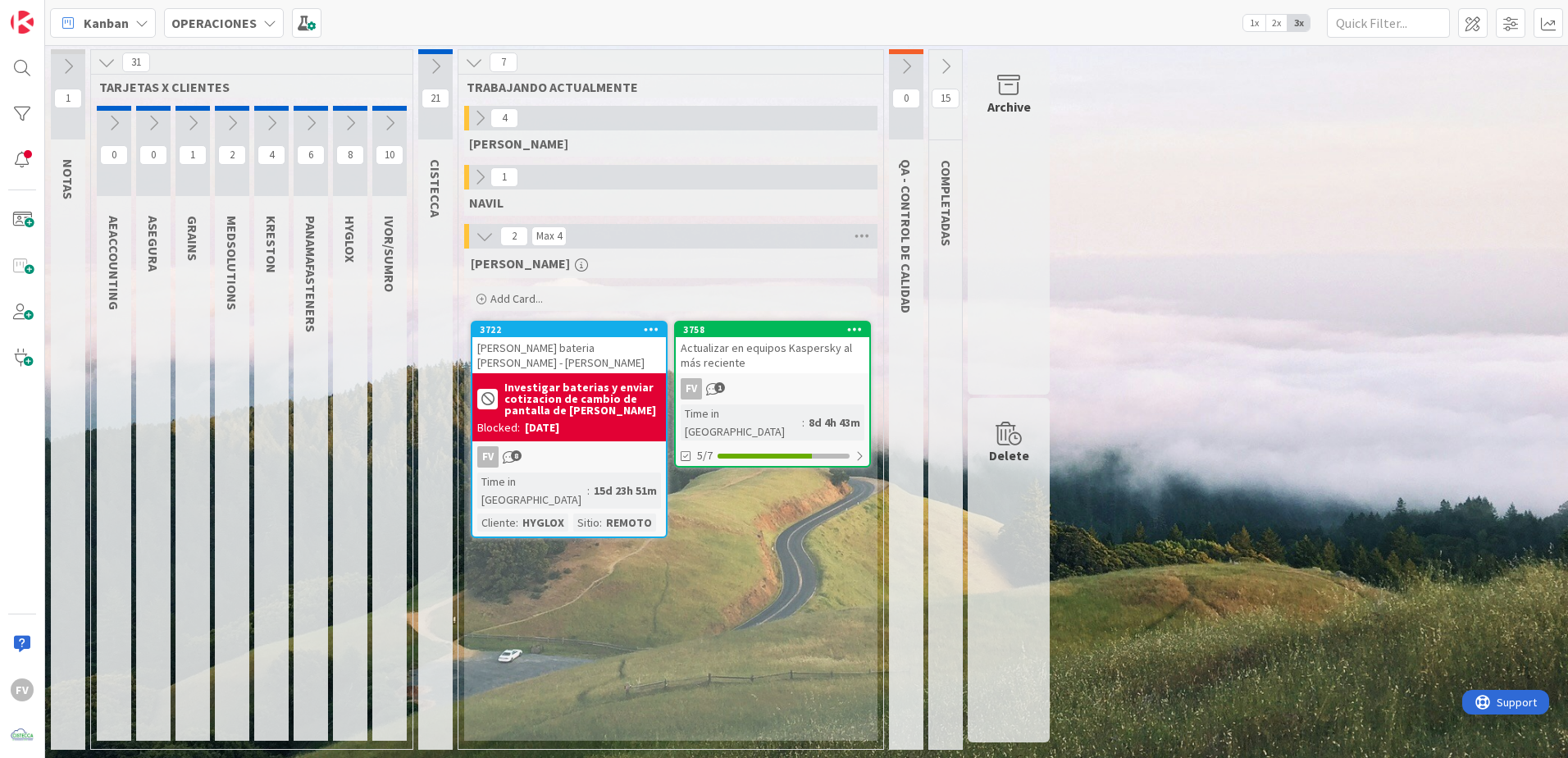
click at [312, 121] on icon at bounding box center [311, 123] width 18 height 18
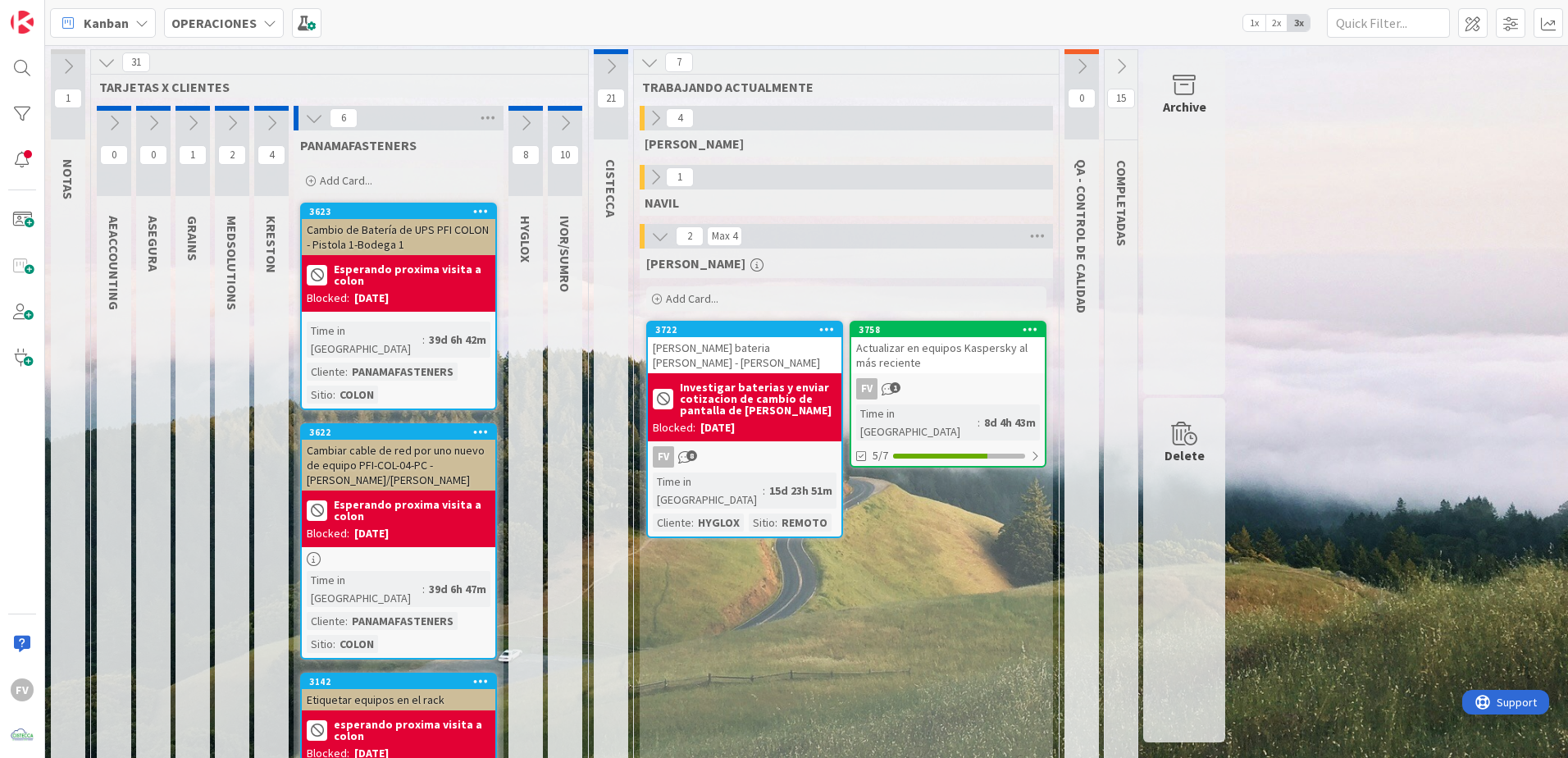
click at [312, 121] on icon at bounding box center [314, 118] width 18 height 18
